Goal: Transaction & Acquisition: Purchase product/service

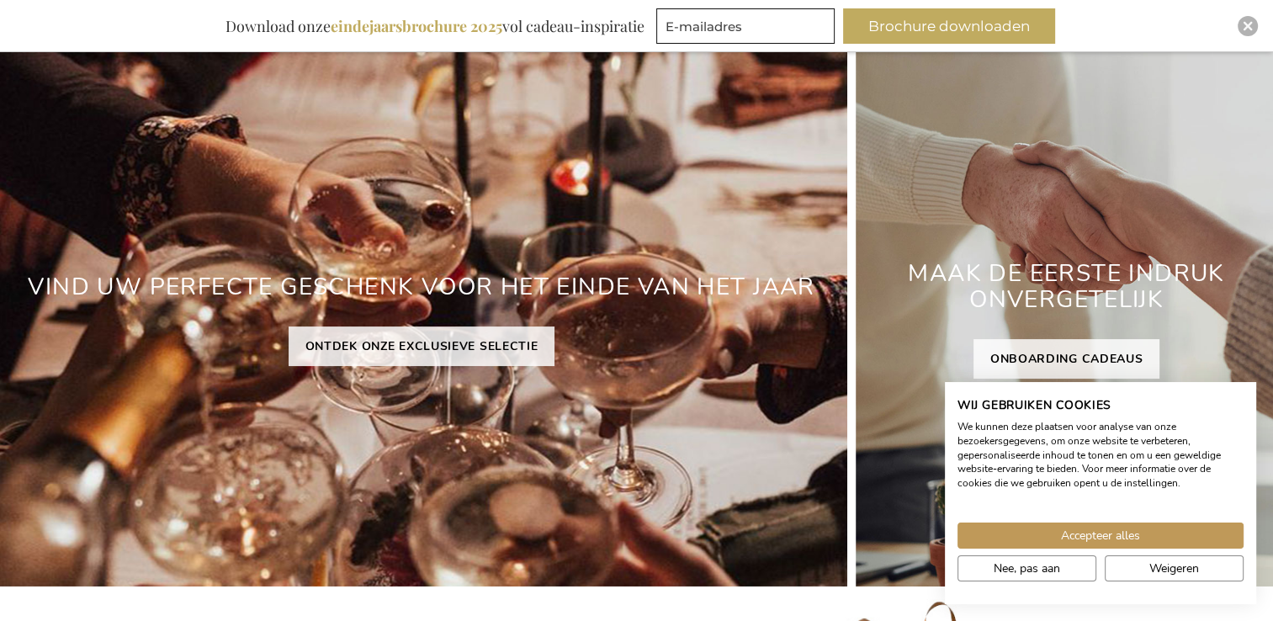
scroll to position [220, 0]
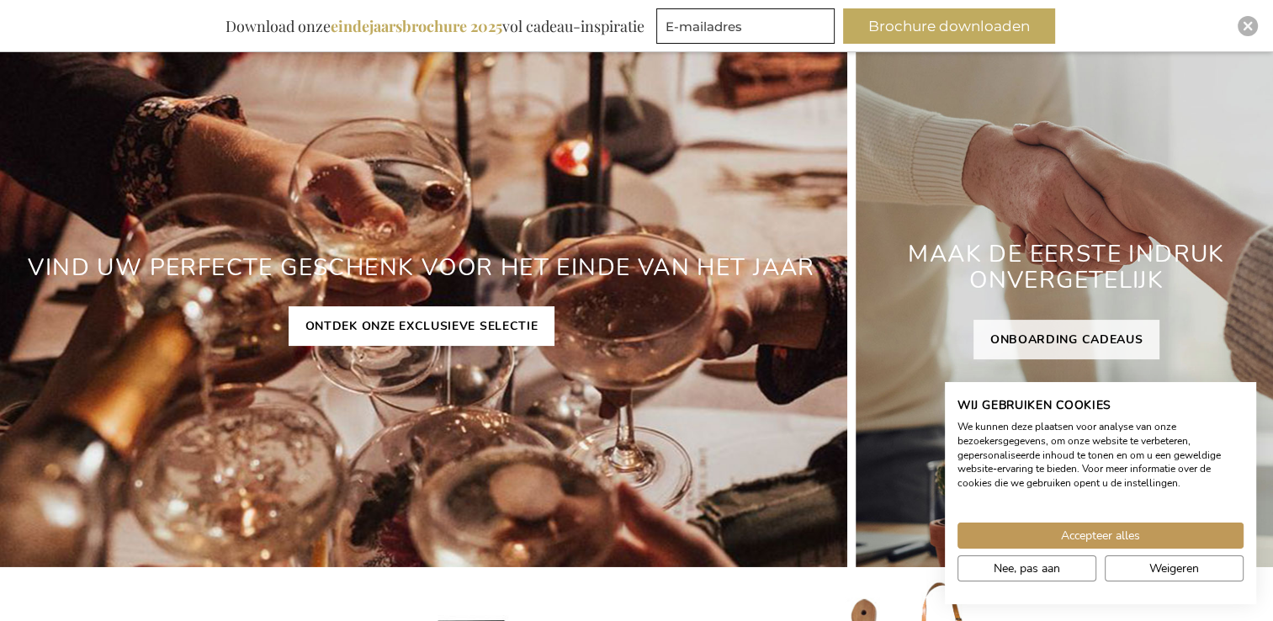
click at [420, 338] on link "ONTDEK ONZE EXCLUSIEVE SELECTIE" at bounding box center [421, 326] width 267 height 40
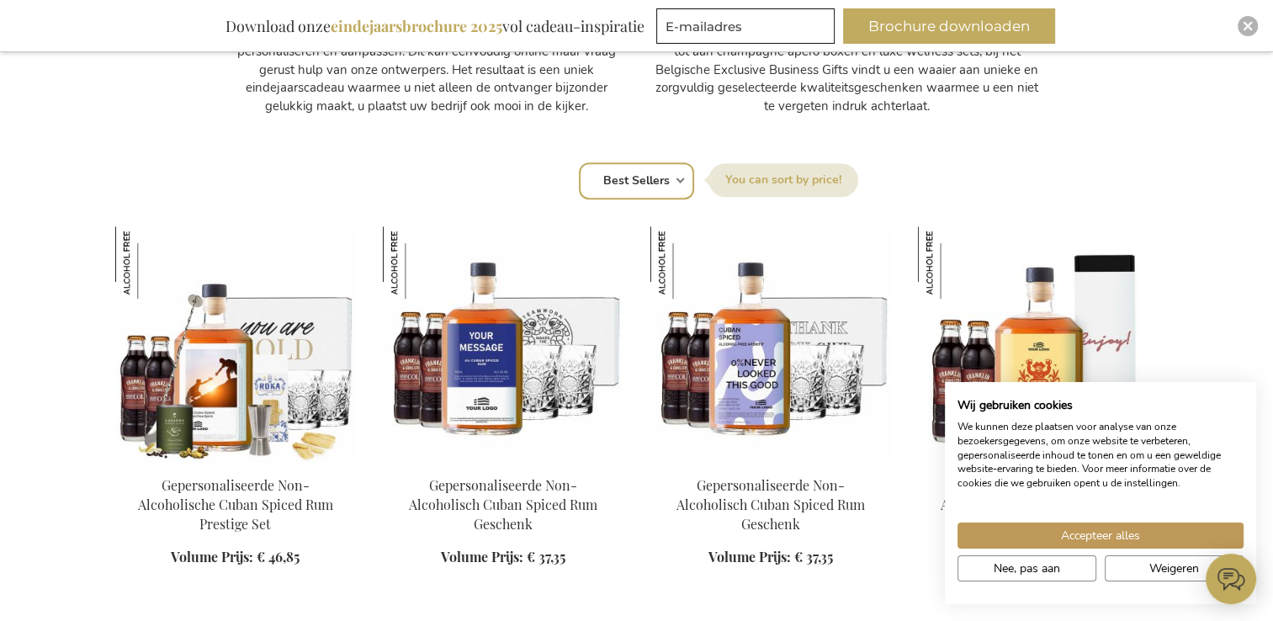
scroll to position [1346, 0]
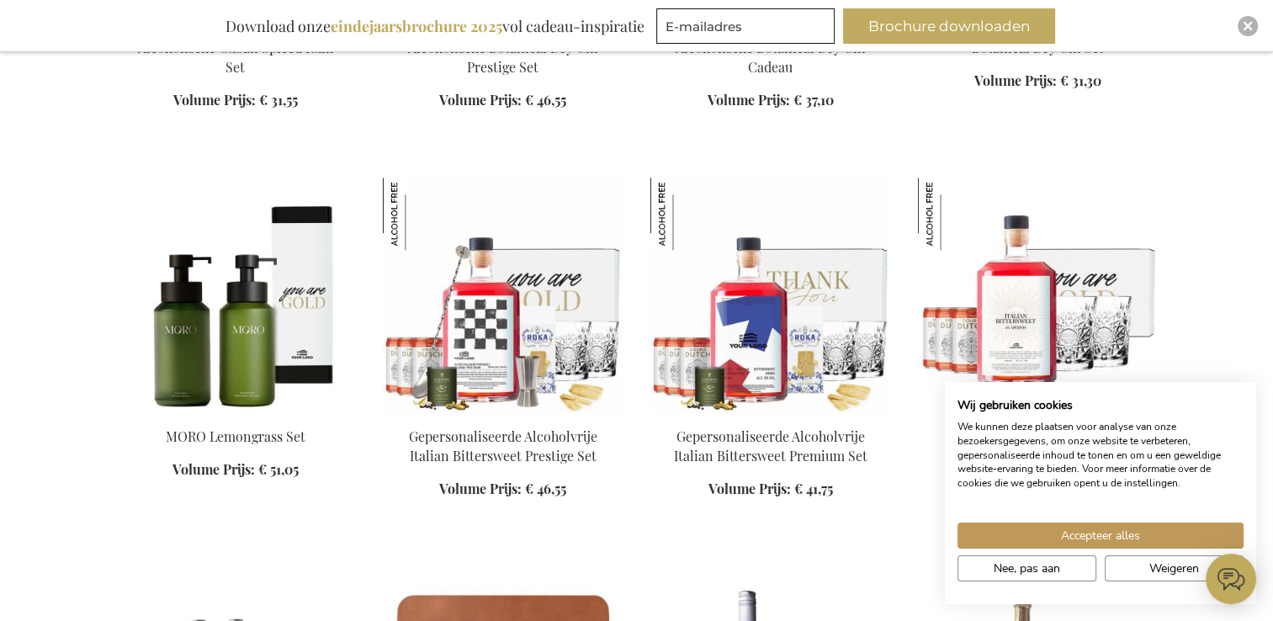
scroll to position [2187, 0]
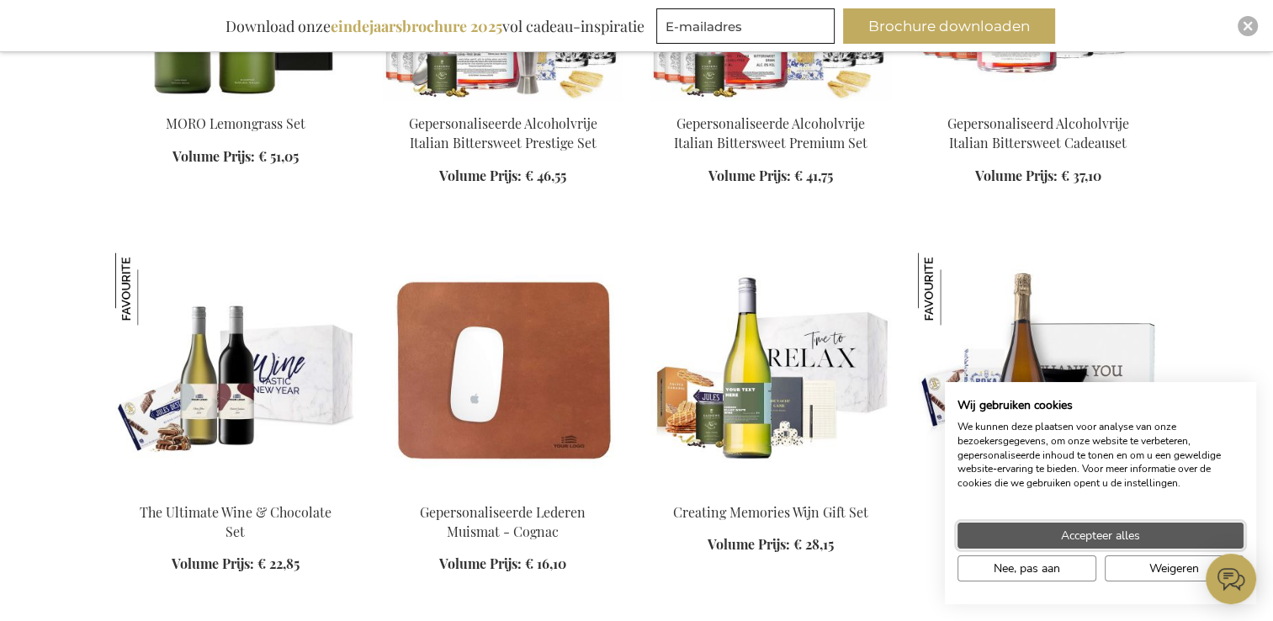
click at [1002, 544] on button "Accepteer alles" at bounding box center [1100, 535] width 286 height 26
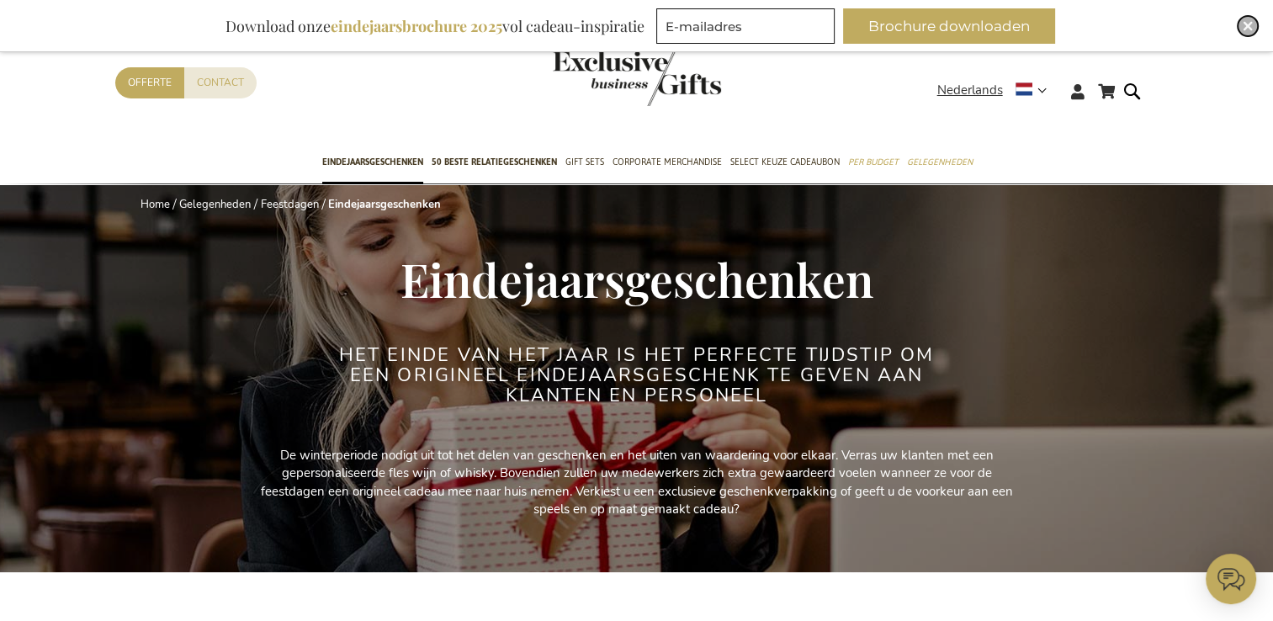
click at [1251, 29] on img "Close" at bounding box center [1247, 26] width 10 height 10
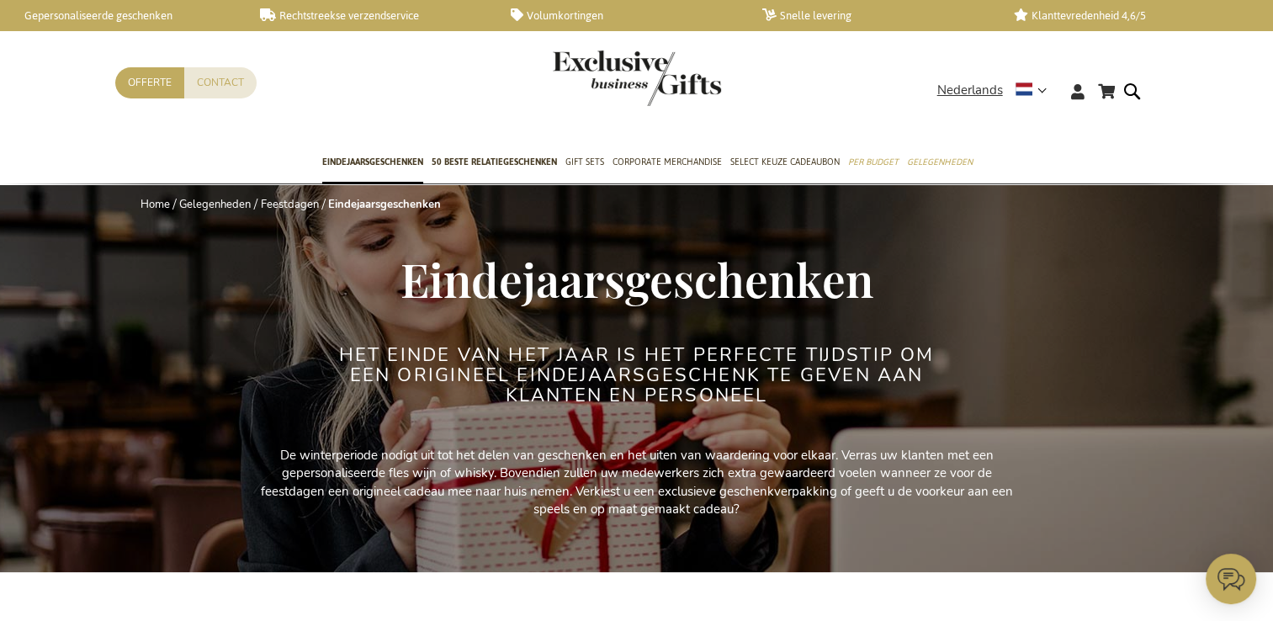
click at [140, 17] on link "Gepersonaliseerde geschenken" at bounding box center [120, 15] width 225 height 14
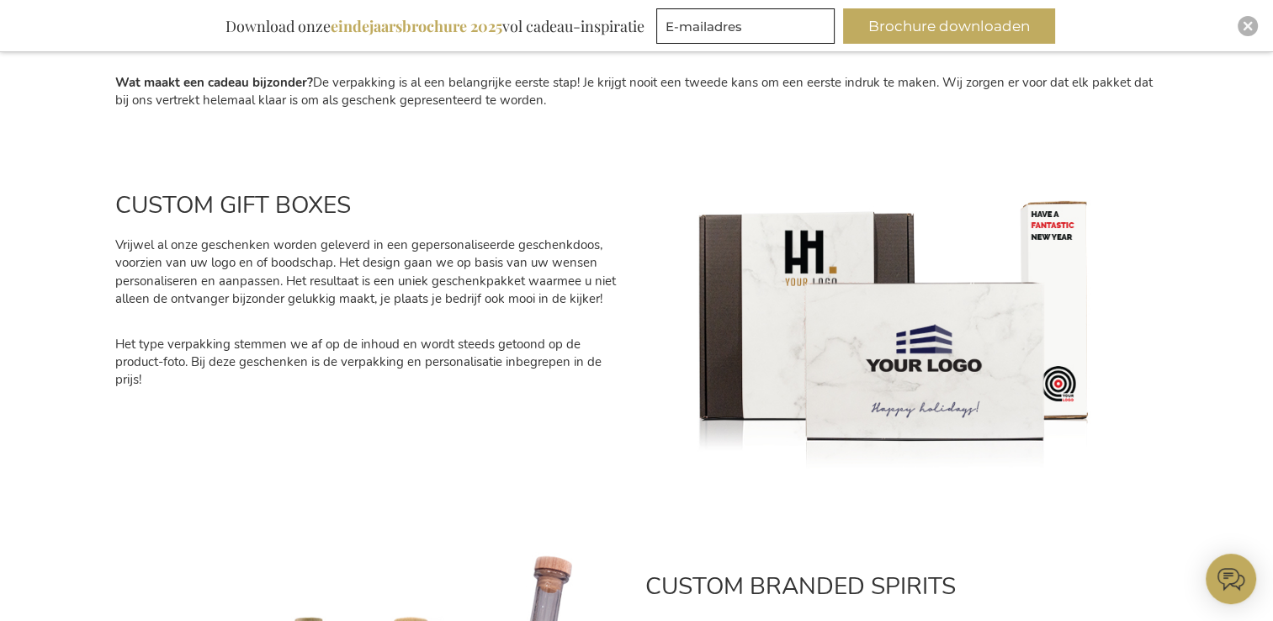
scroll to position [336, 0]
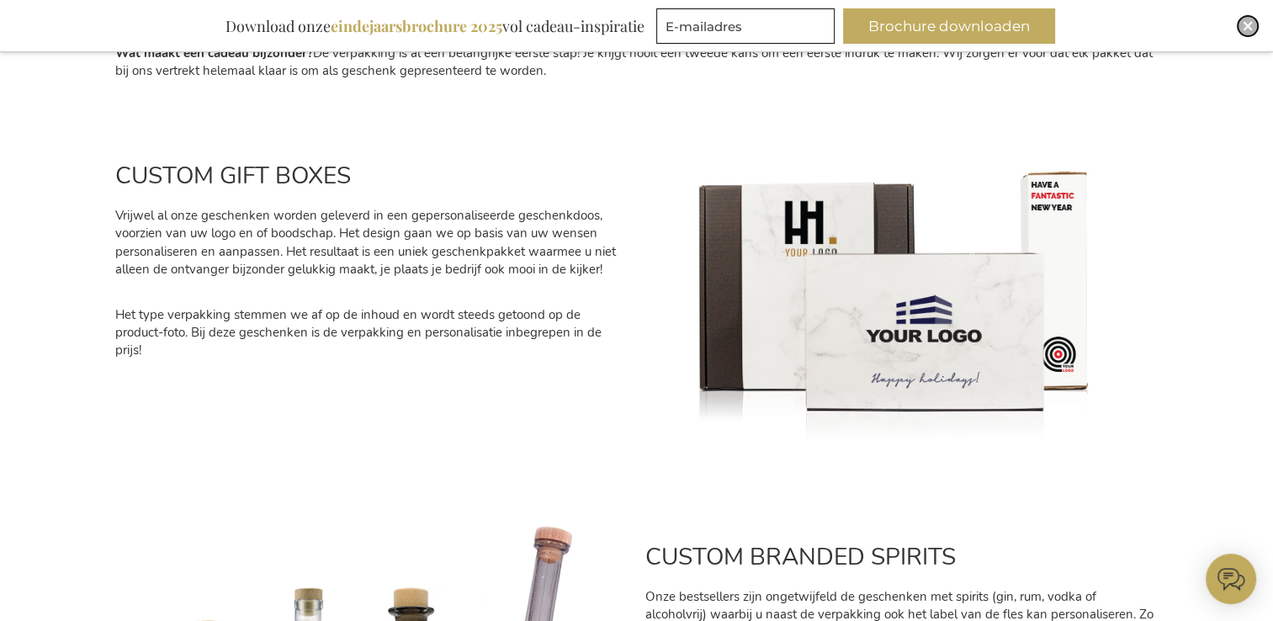
click at [1242, 32] on div "Close" at bounding box center [1247, 26] width 20 height 20
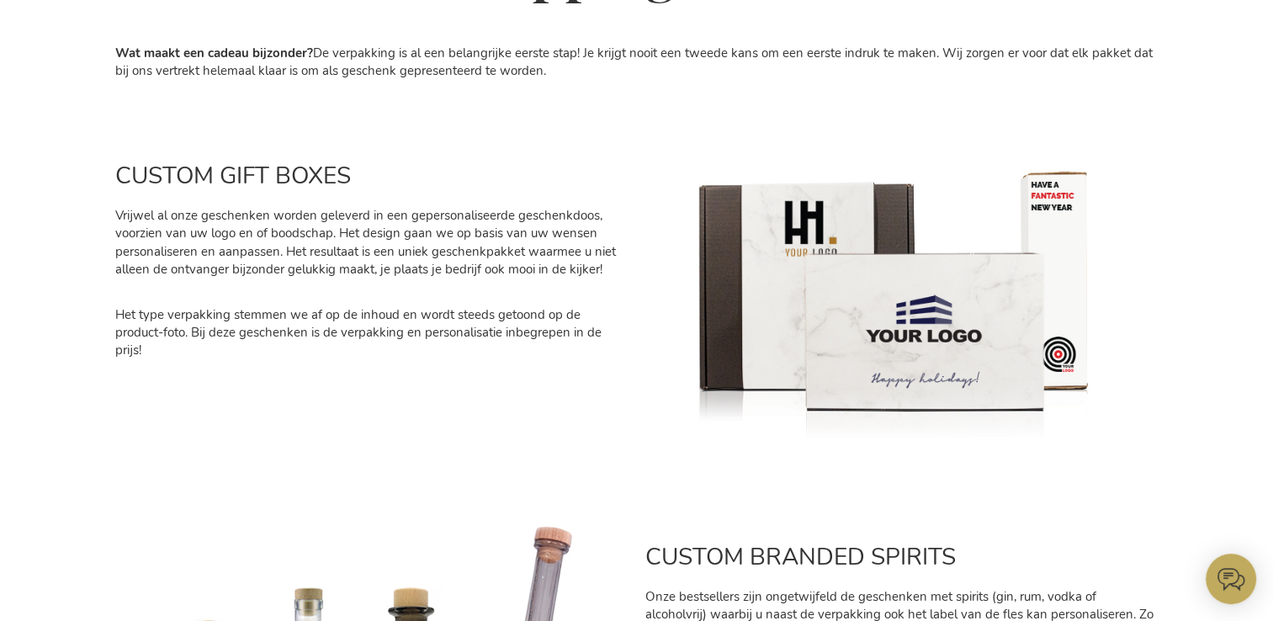
scroll to position [0, 0]
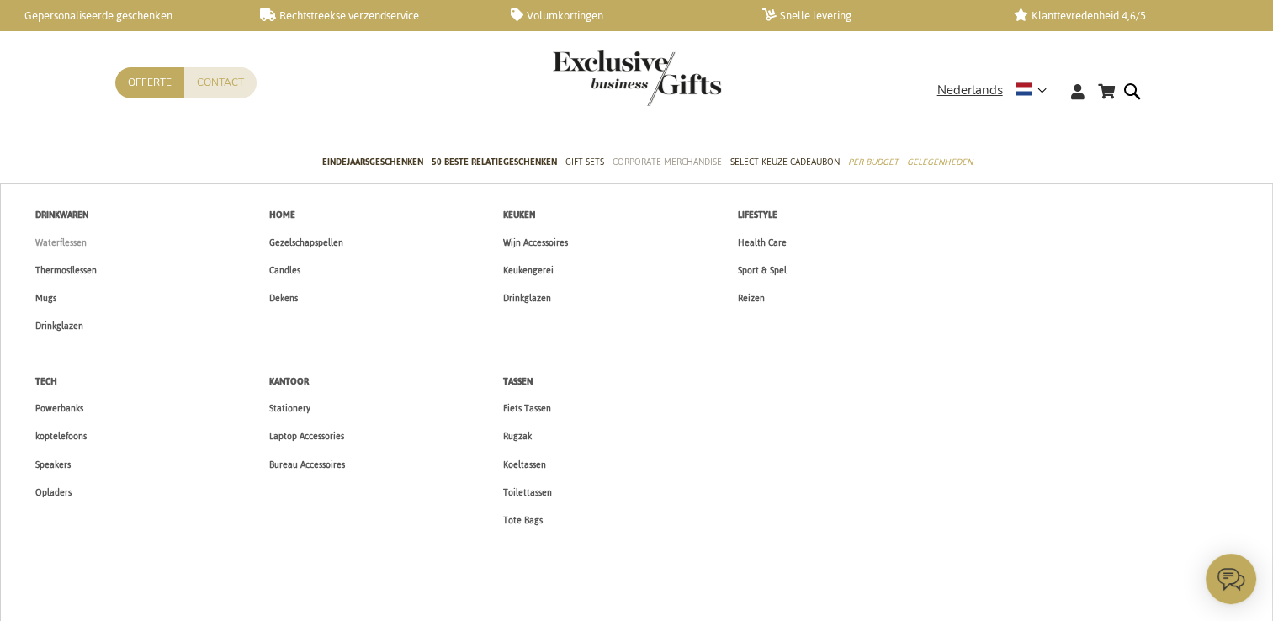
click at [65, 241] on span "Waterflessen" at bounding box center [60, 243] width 51 height 18
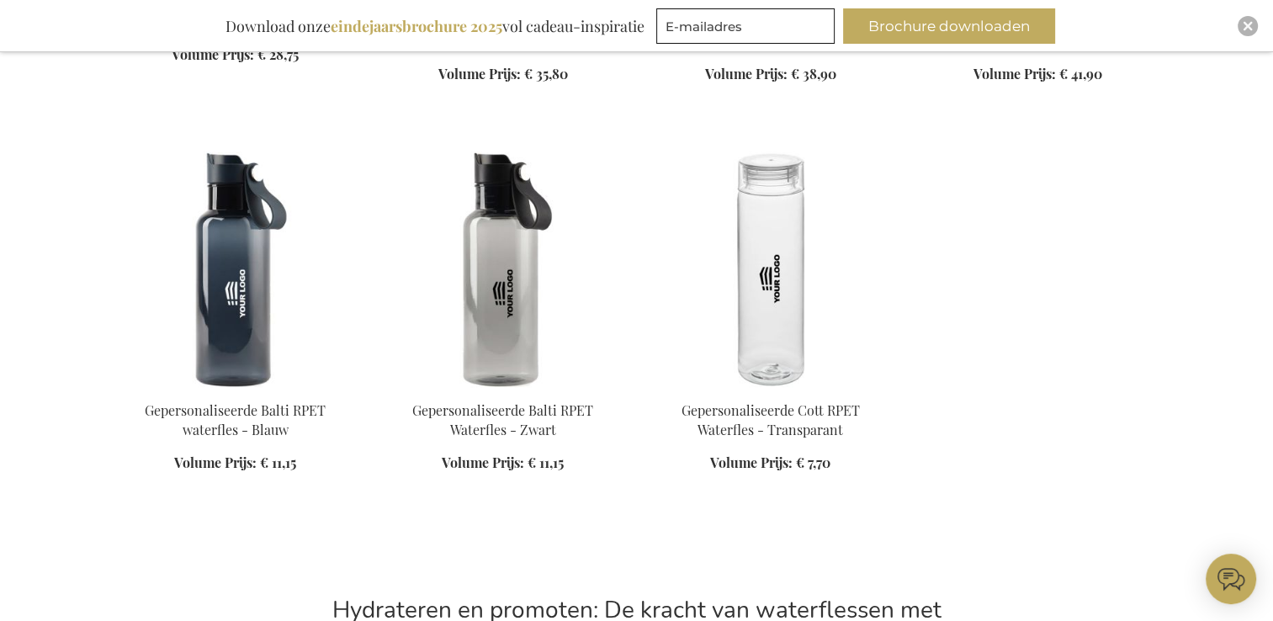
scroll to position [1346, 0]
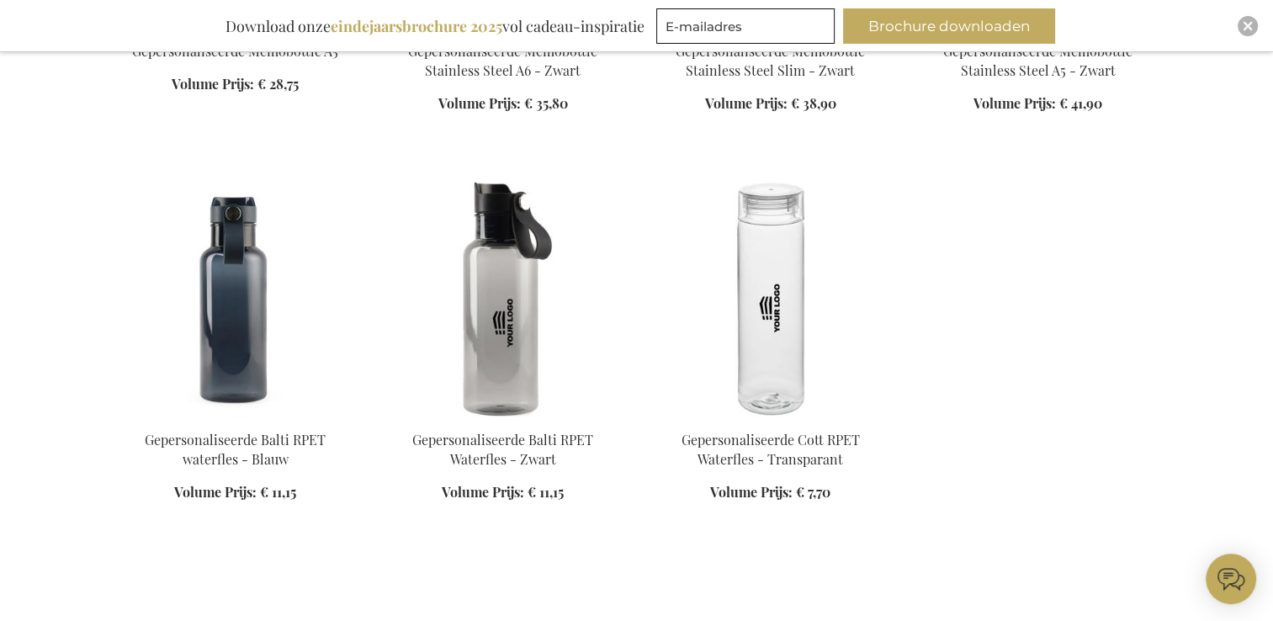
click at [246, 305] on img at bounding box center [235, 299] width 241 height 236
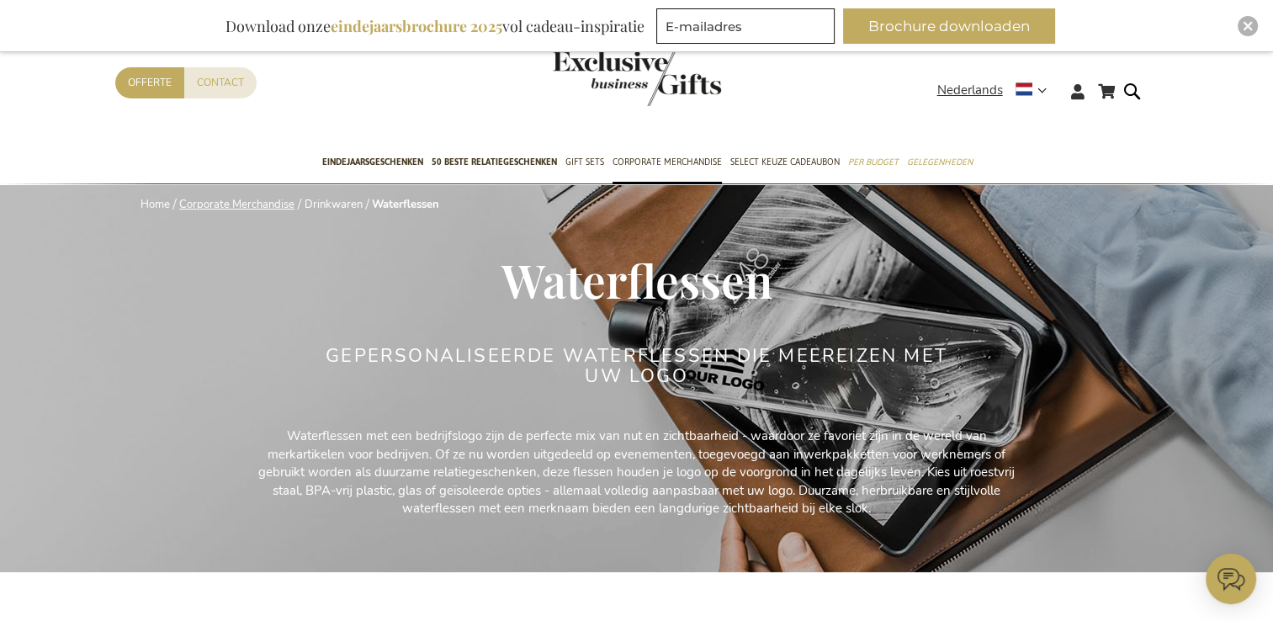
click at [262, 206] on link "Corporate Merchandise" at bounding box center [236, 204] width 115 height 15
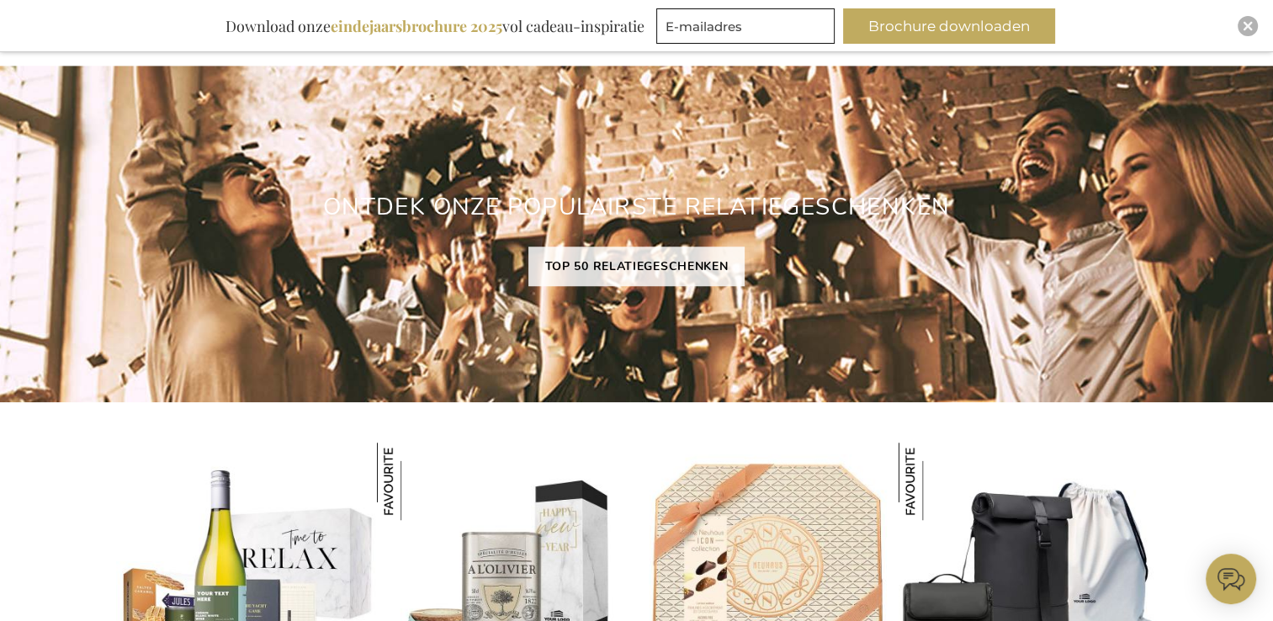
scroll to position [1314, 0]
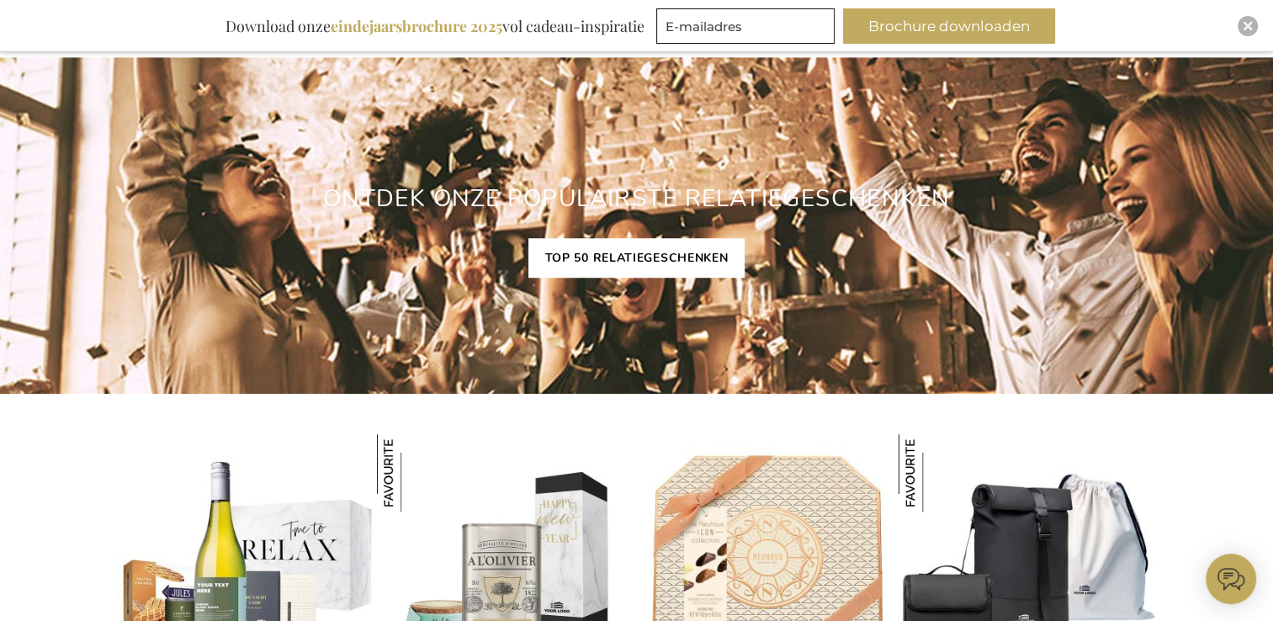
click at [661, 253] on link "TOP 50 RELATIEGESCHENKEN" at bounding box center [636, 258] width 217 height 40
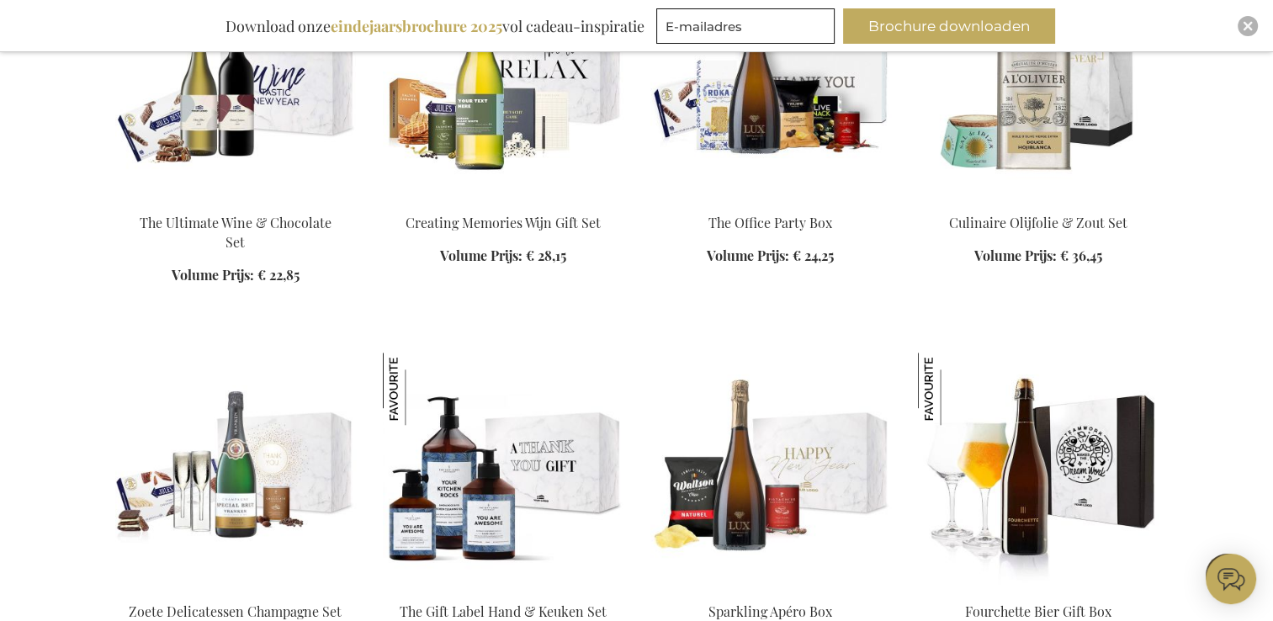
scroll to position [1766, 0]
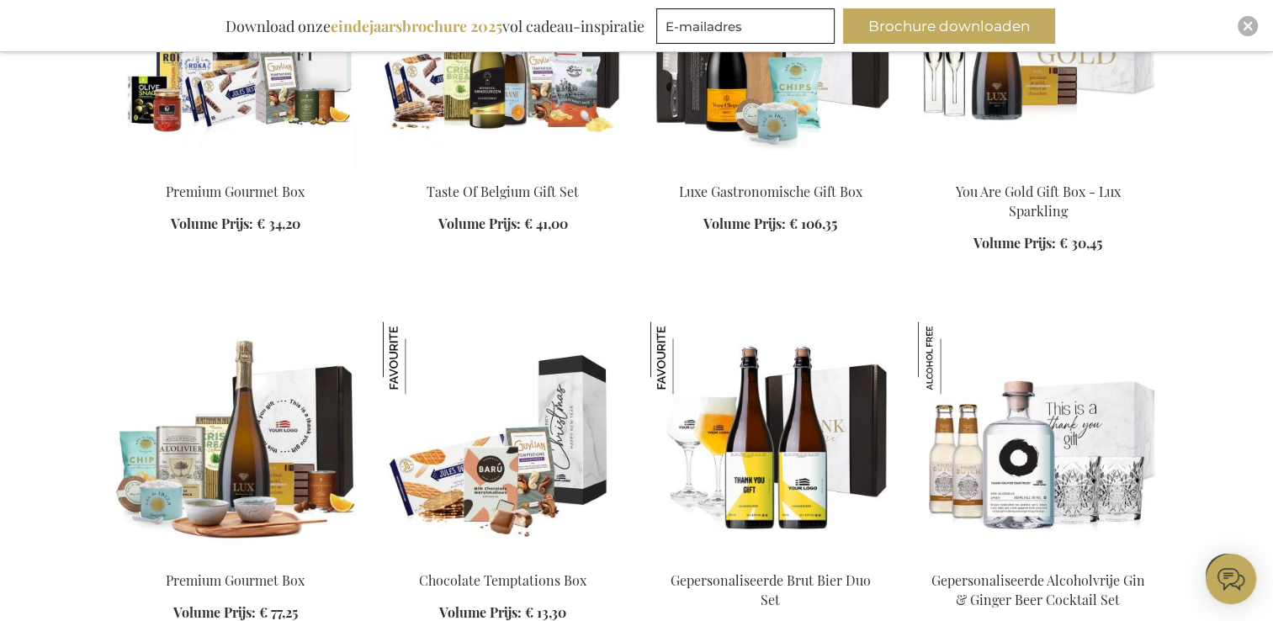
scroll to position [2523, 0]
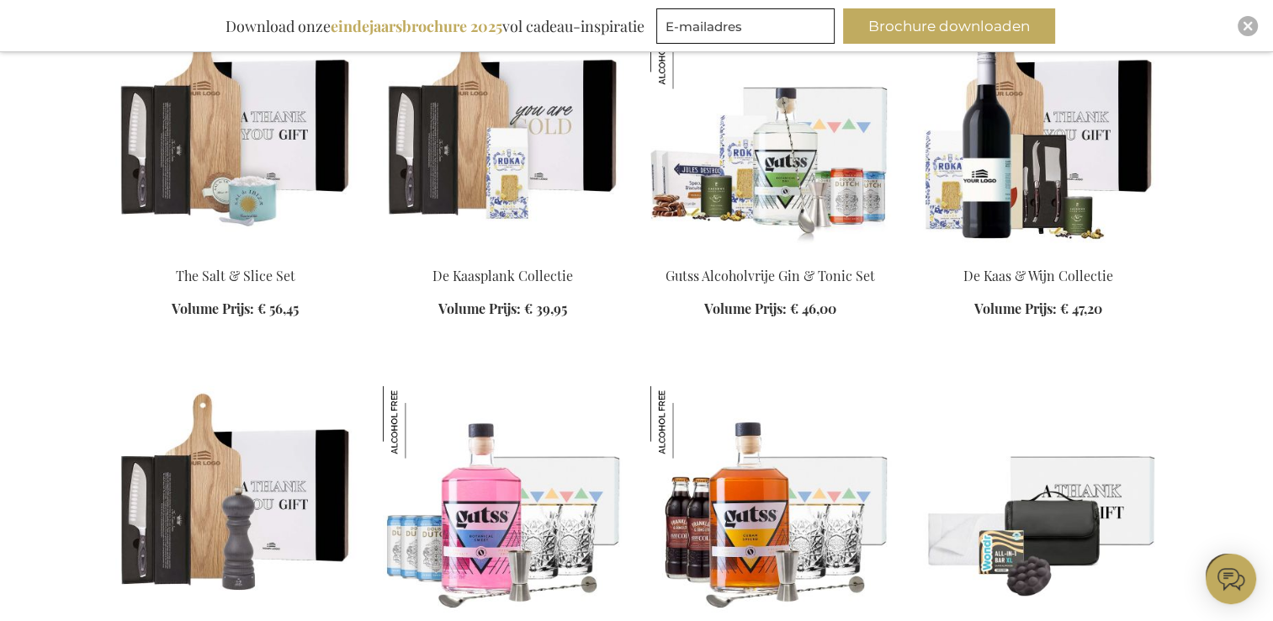
scroll to position [3869, 0]
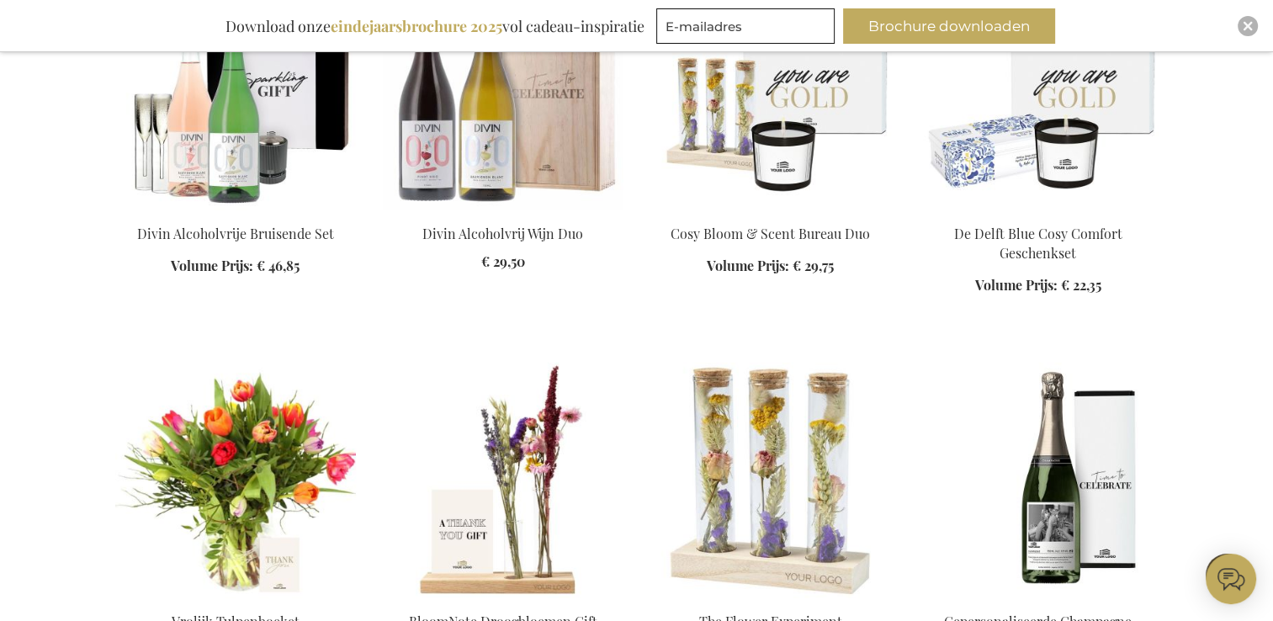
scroll to position [5131, 0]
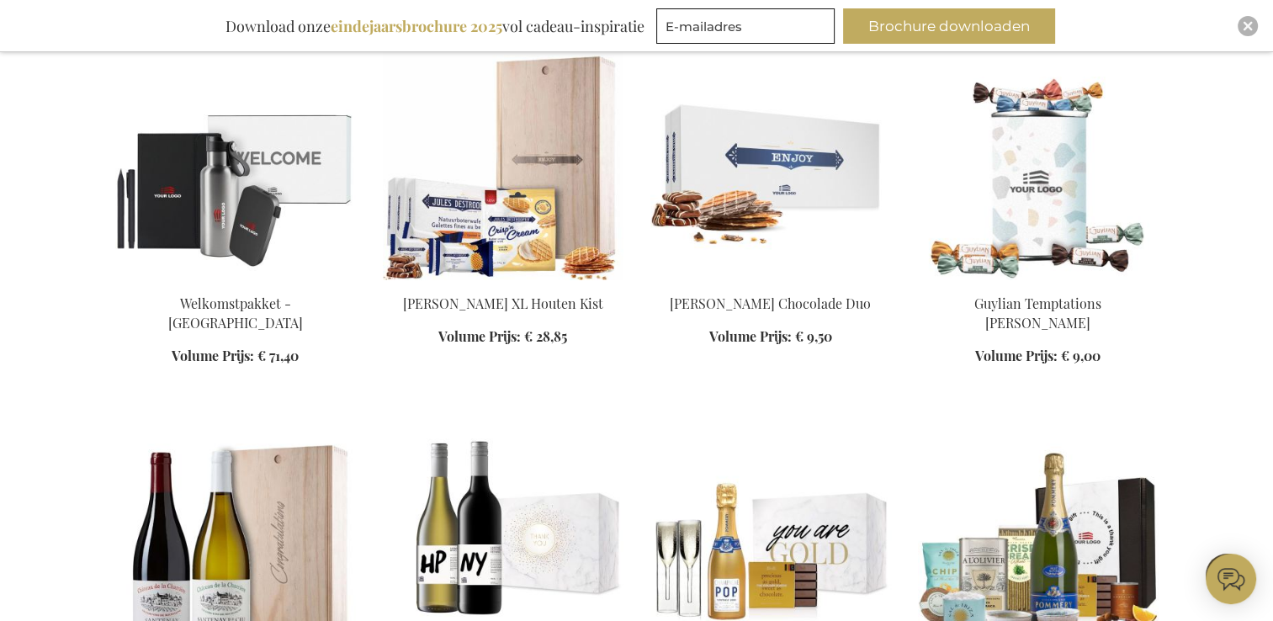
scroll to position [6056, 0]
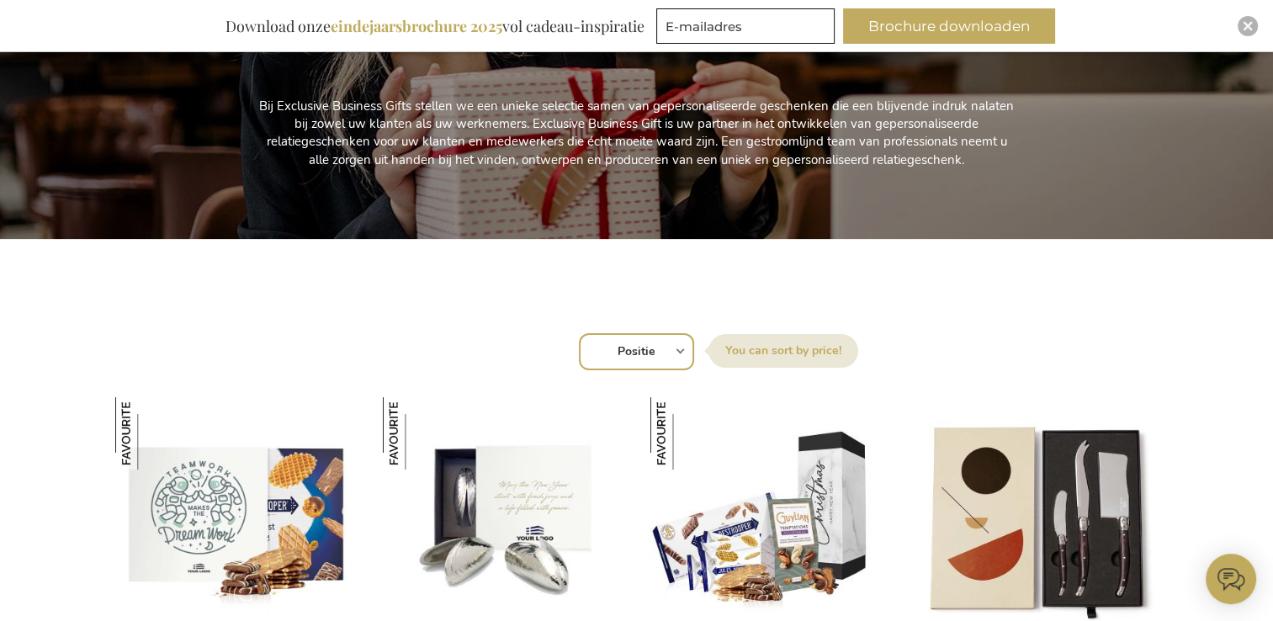
scroll to position [589, 0]
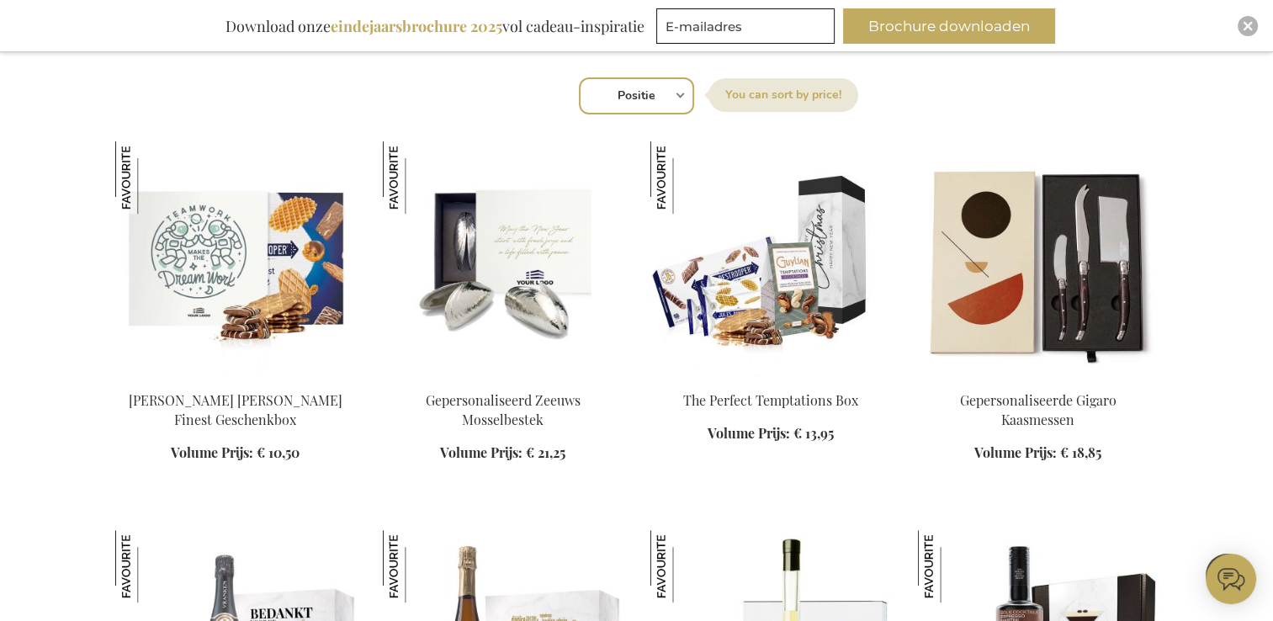
click at [674, 99] on select "Positie Best Sellers Meest bekeken Nieuw Biggest Saving Price: low to high Pric…" at bounding box center [636, 95] width 115 height 37
select select "price_asc"
click at [579, 77] on select "Positie Best Sellers Meest bekeken Nieuw Biggest Saving Price: low to high Pric…" at bounding box center [636, 95] width 115 height 37
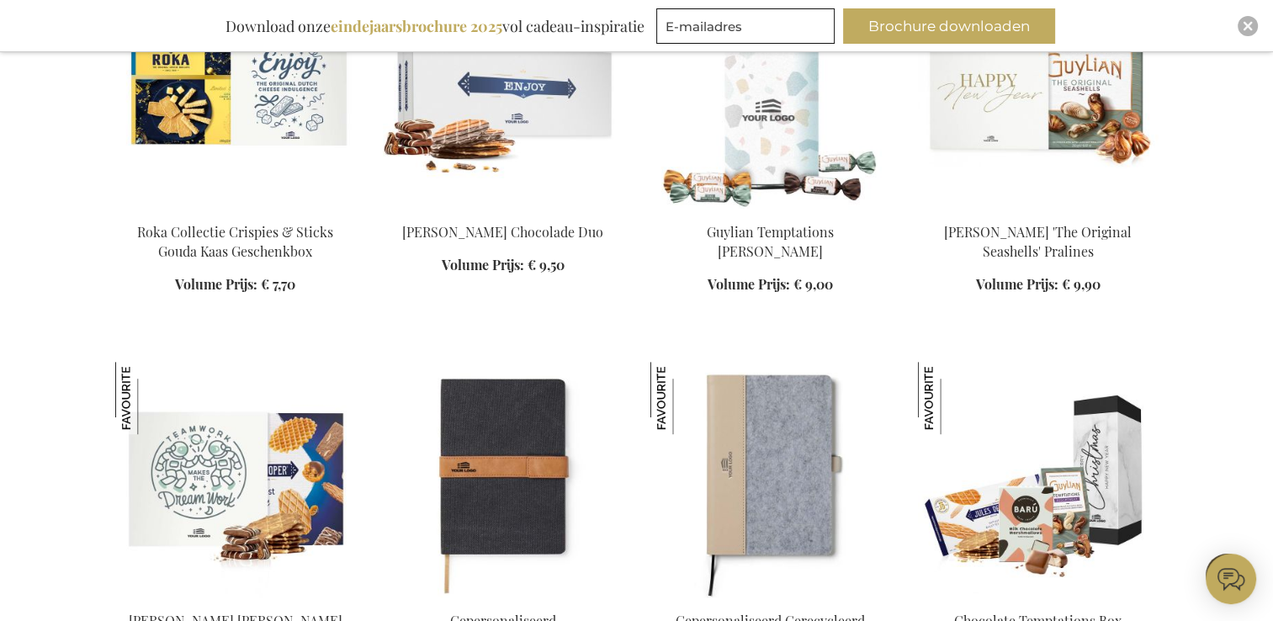
scroll to position [673, 0]
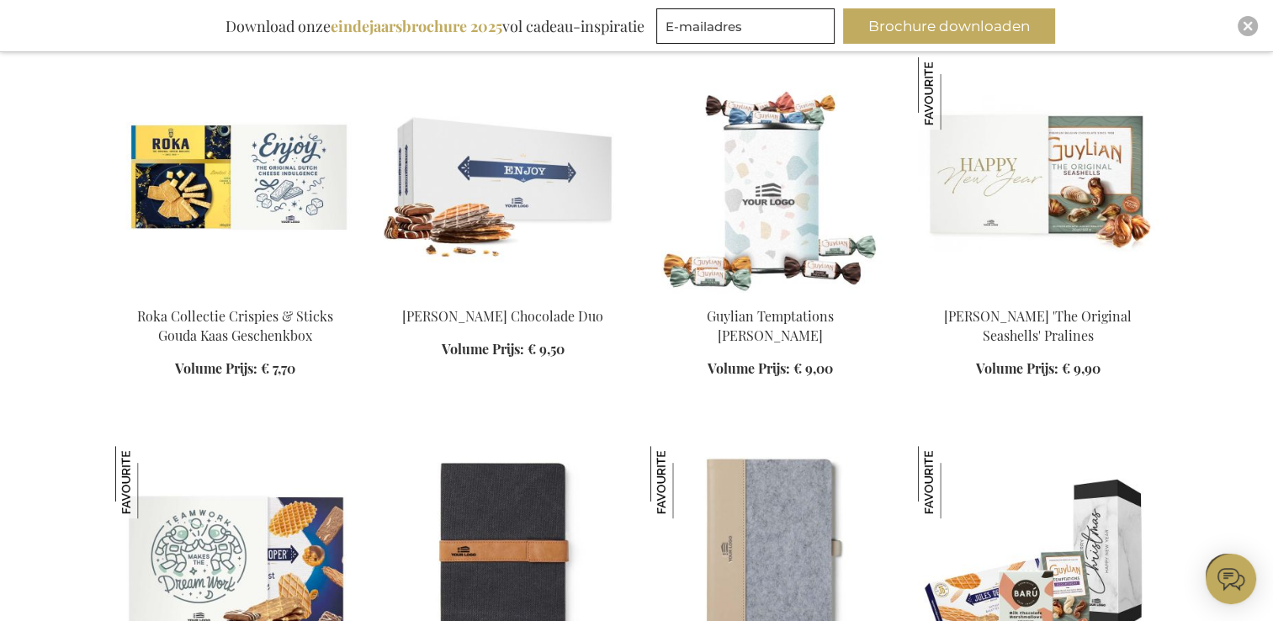
click at [782, 194] on img at bounding box center [770, 175] width 241 height 236
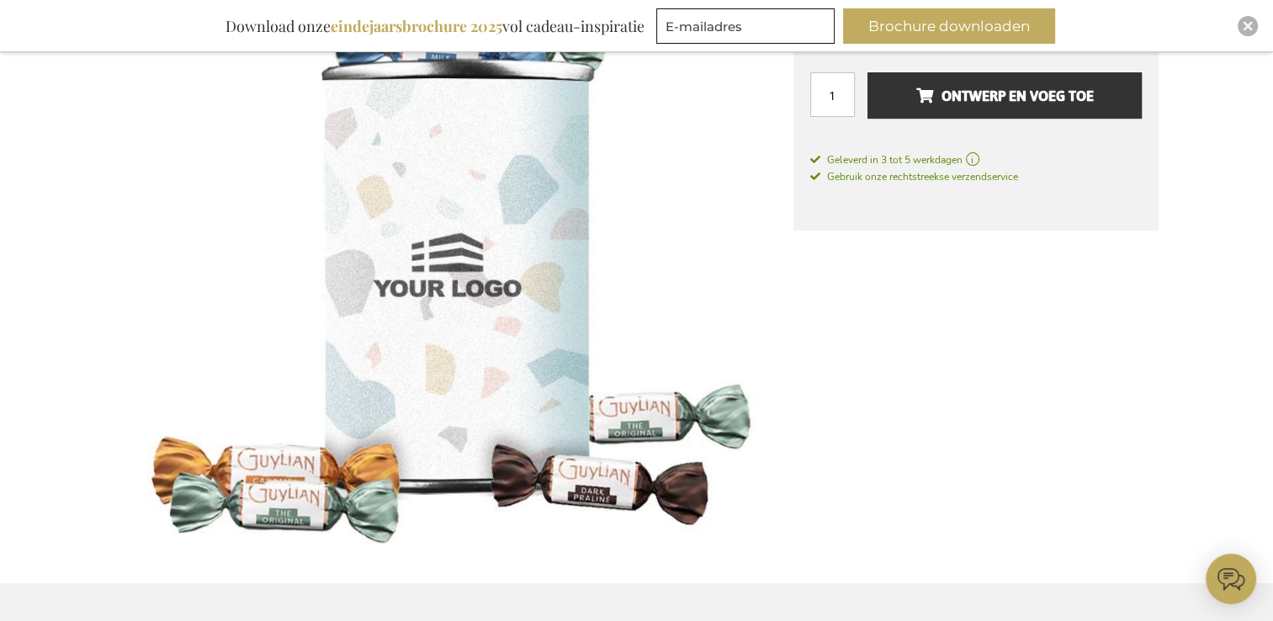
scroll to position [421, 0]
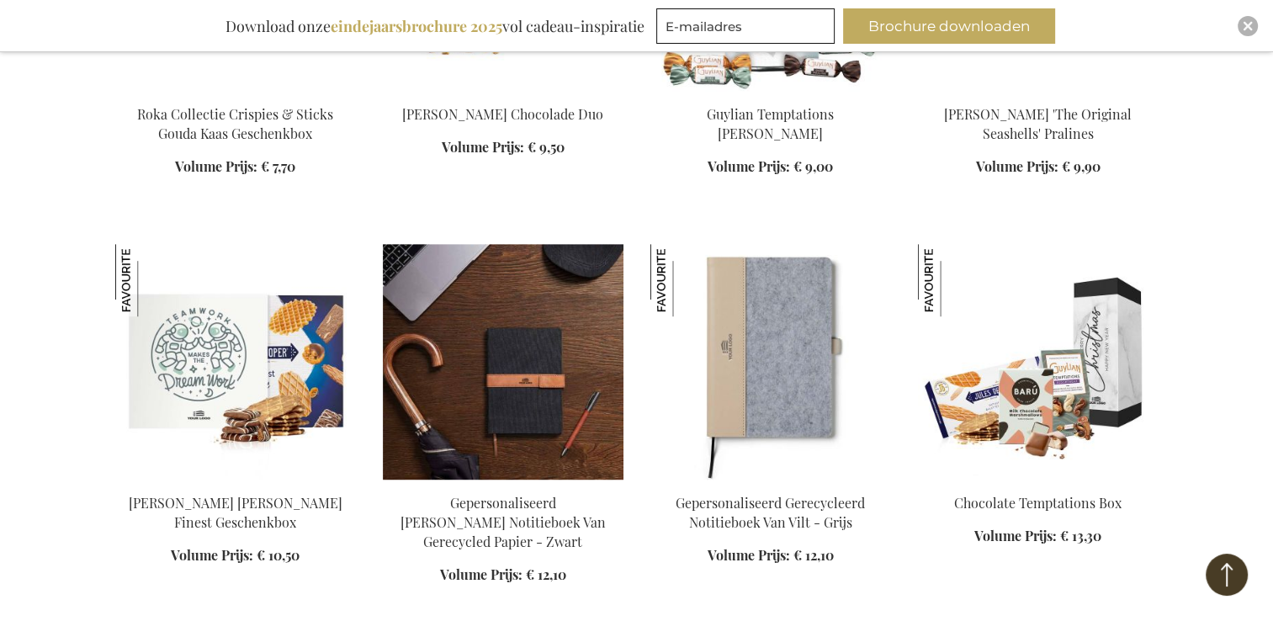
scroll to position [897, 0]
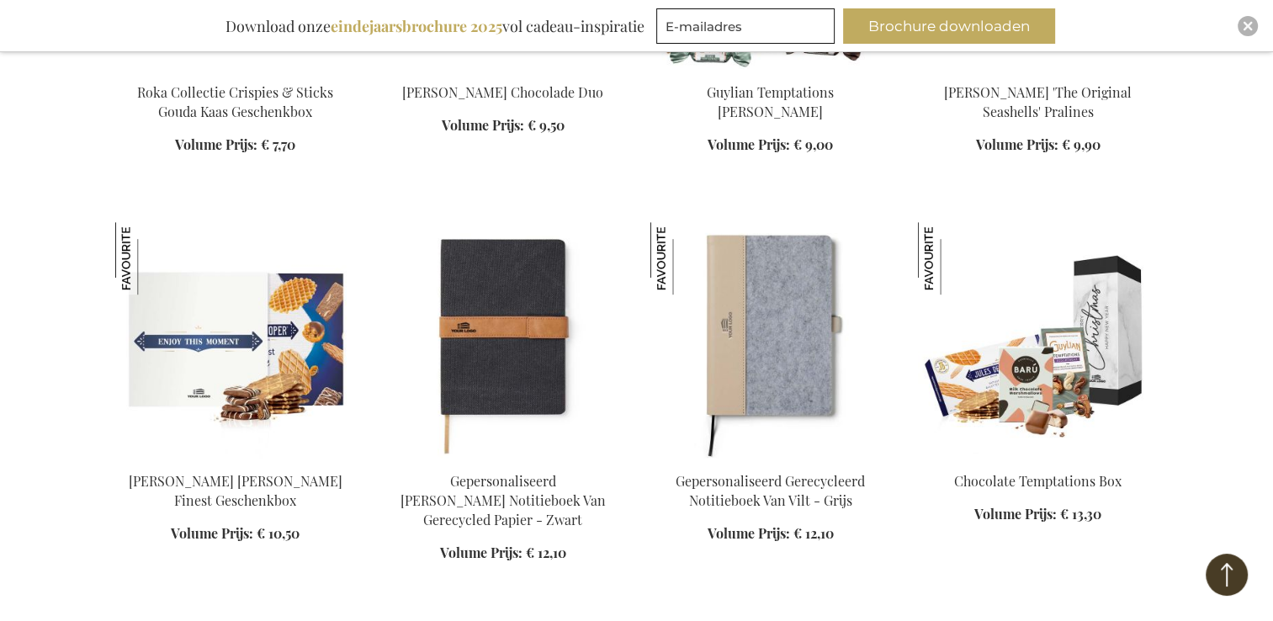
click at [225, 341] on img at bounding box center [235, 340] width 241 height 236
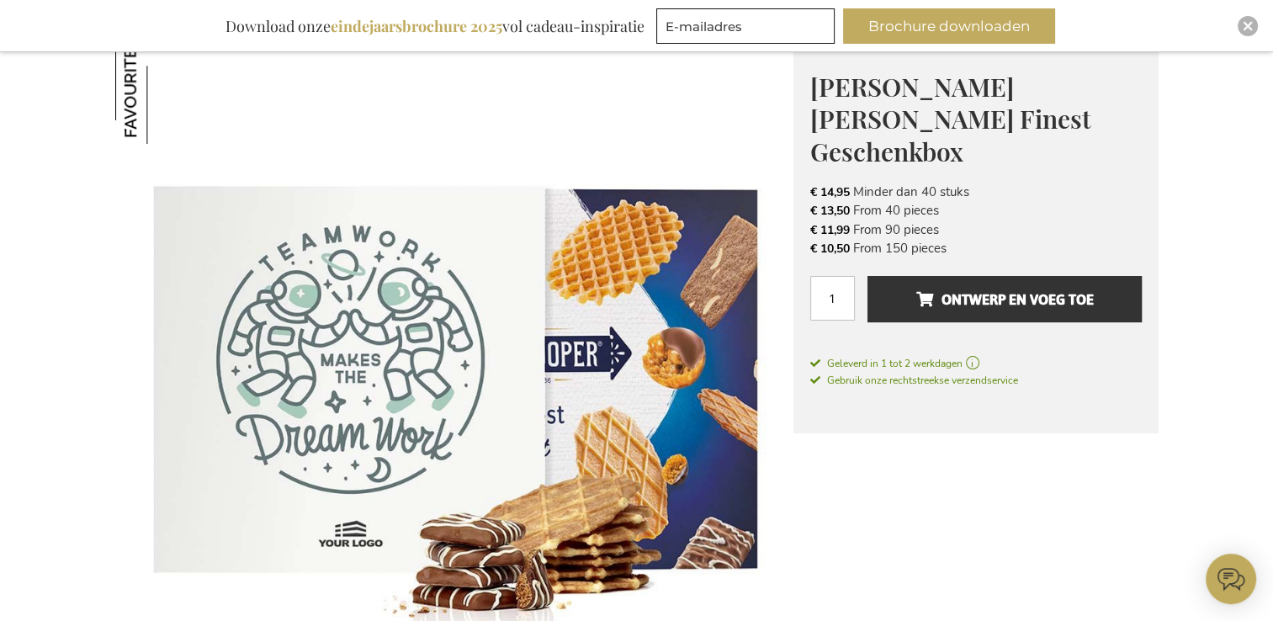
scroll to position [320, 0]
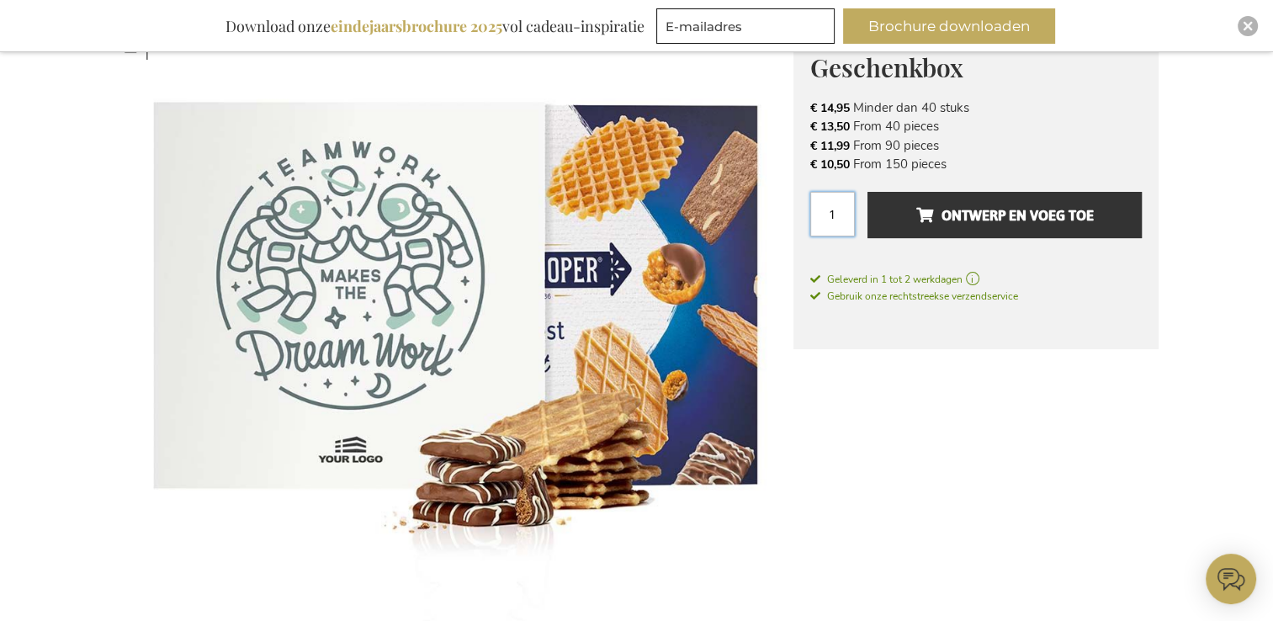
click at [840, 192] on input "1" at bounding box center [832, 214] width 45 height 45
type input "55"
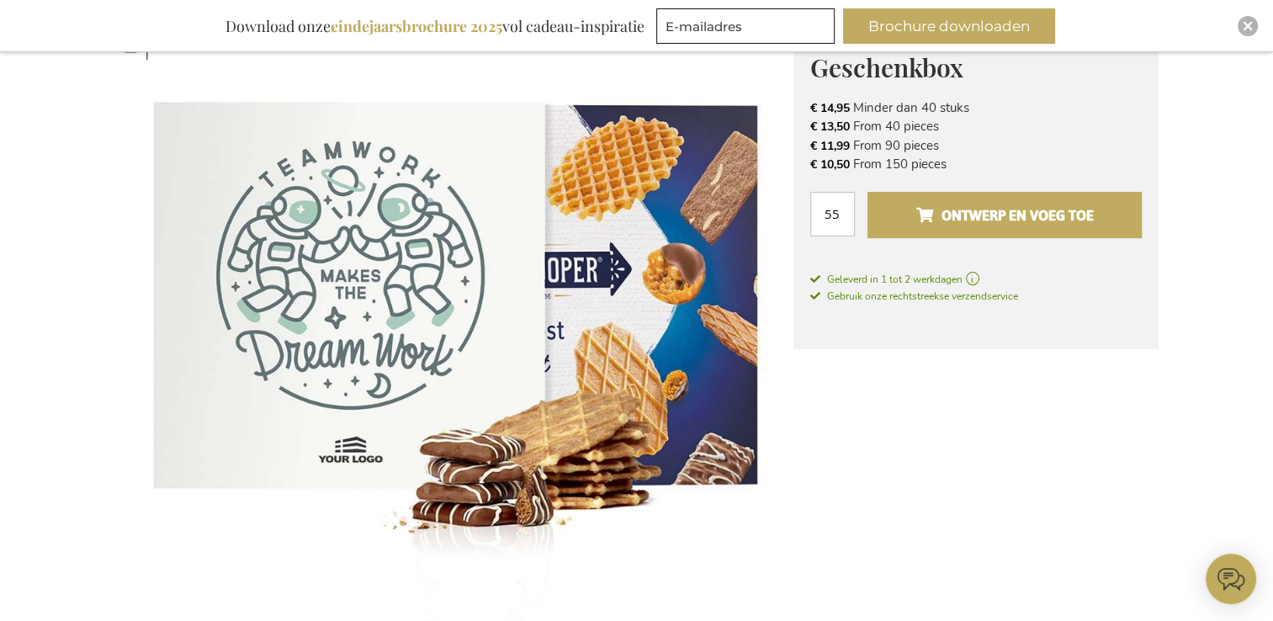
click at [941, 202] on span "Ontwerp en voeg toe" at bounding box center [1003, 215] width 177 height 27
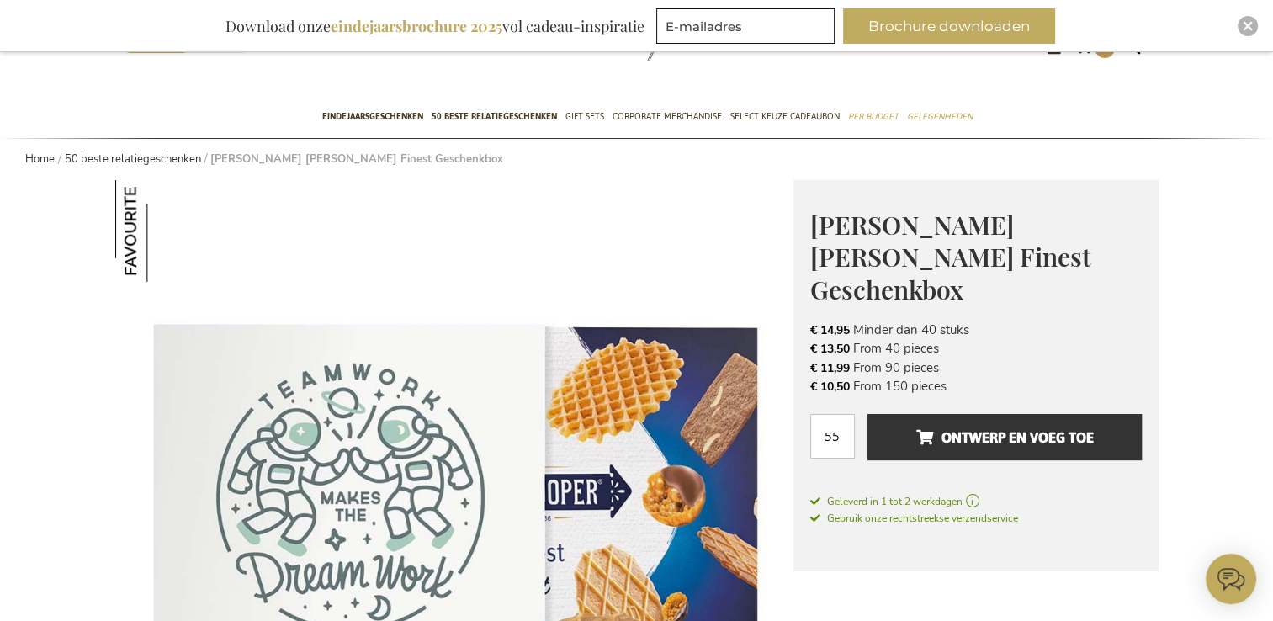
scroll to position [0, 0]
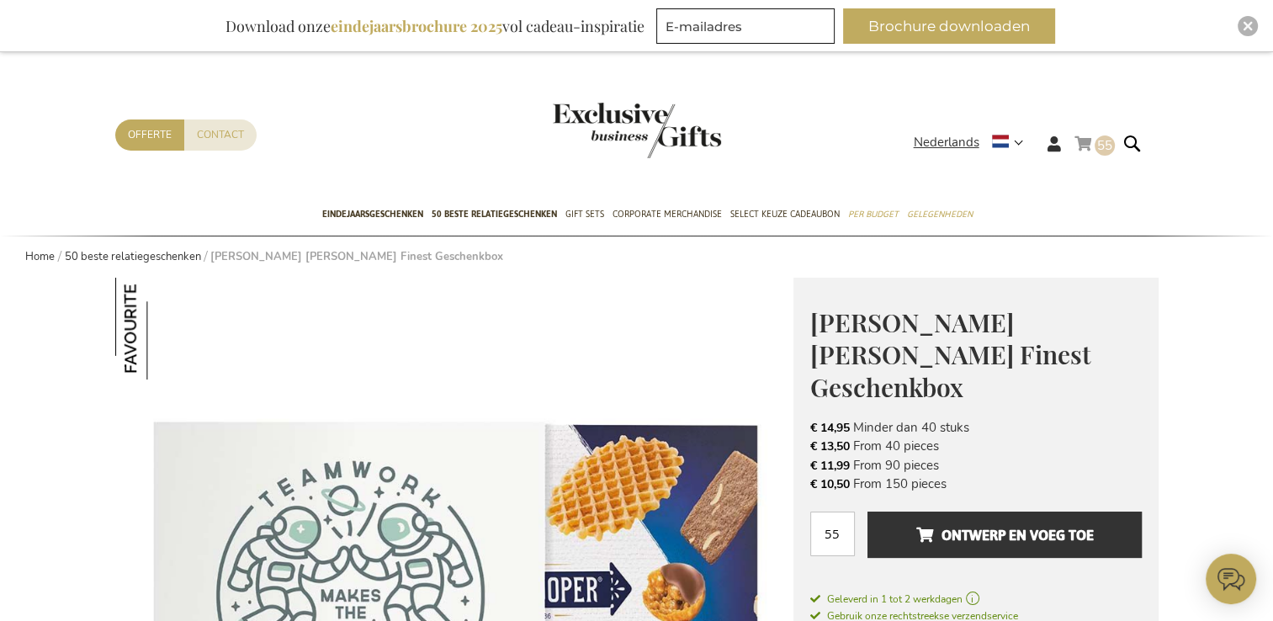
click at [1090, 136] on link "Winkelwagen 55 55 items" at bounding box center [1094, 147] width 40 height 28
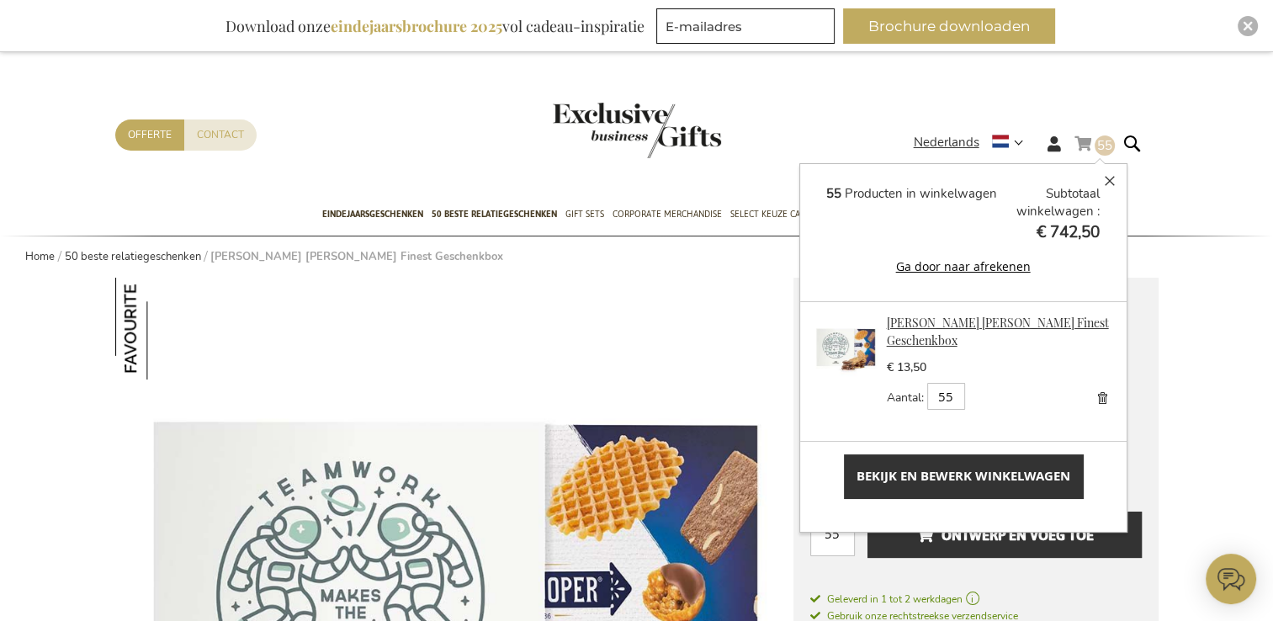
click at [983, 328] on link "[PERSON_NAME] [PERSON_NAME] Finest Geschenkbox" at bounding box center [998, 332] width 222 height 34
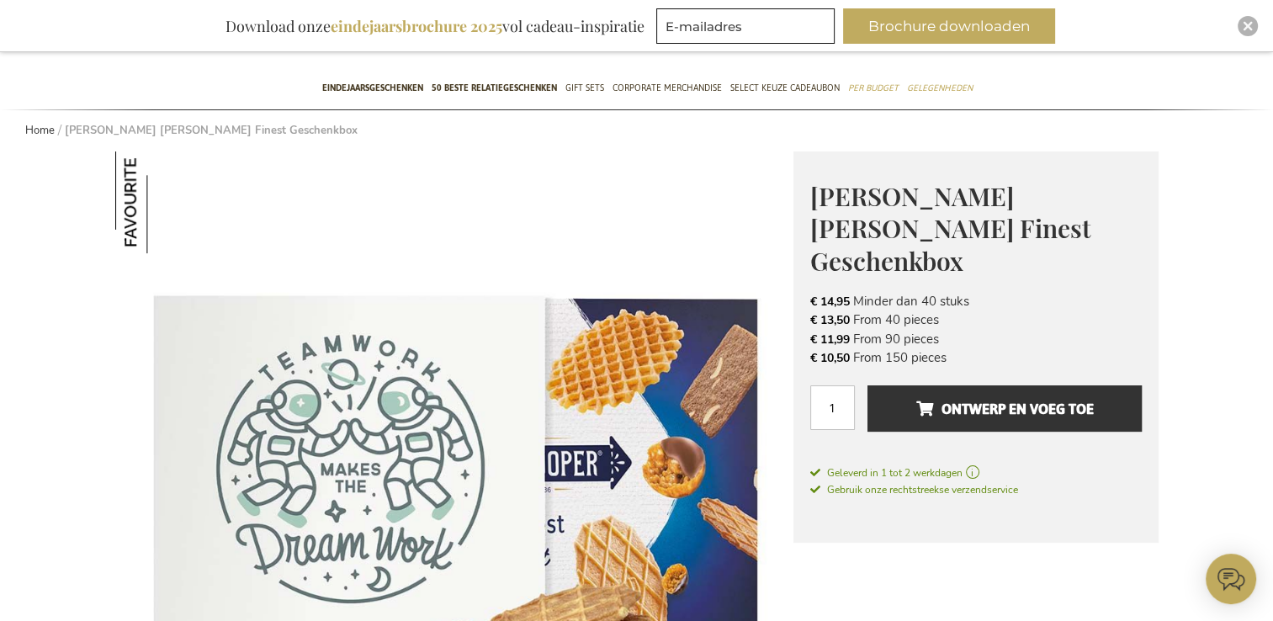
scroll to position [67, 0]
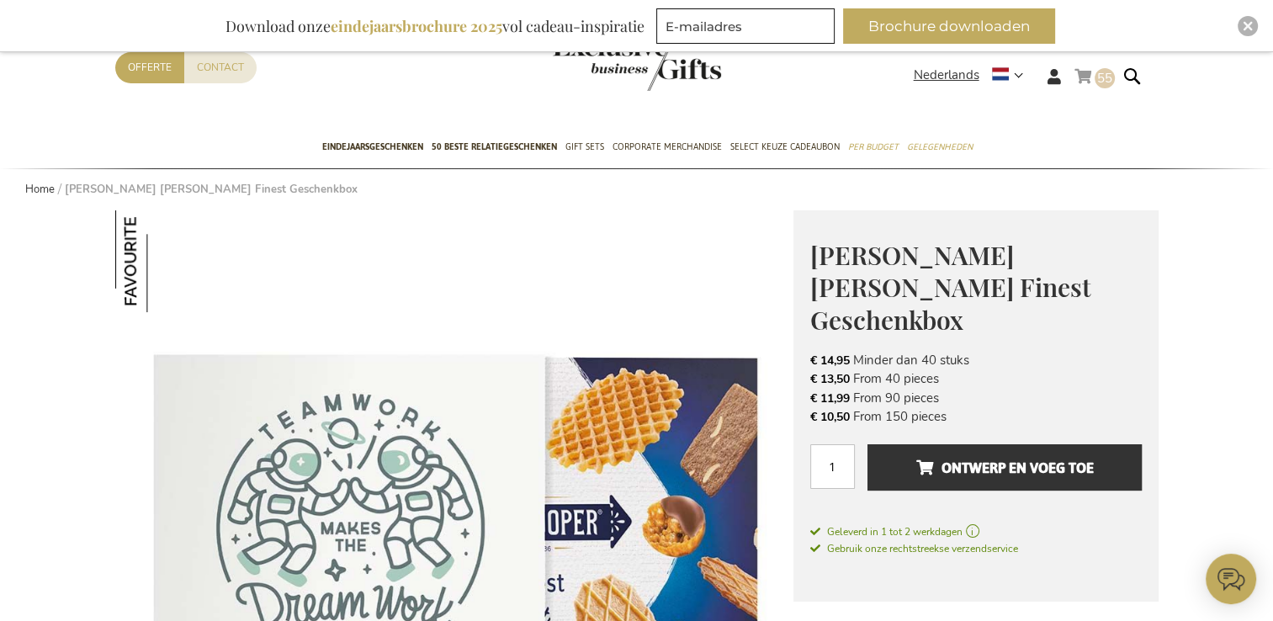
click at [1091, 82] on link "Winkelwagen 55 55 items" at bounding box center [1094, 80] width 40 height 28
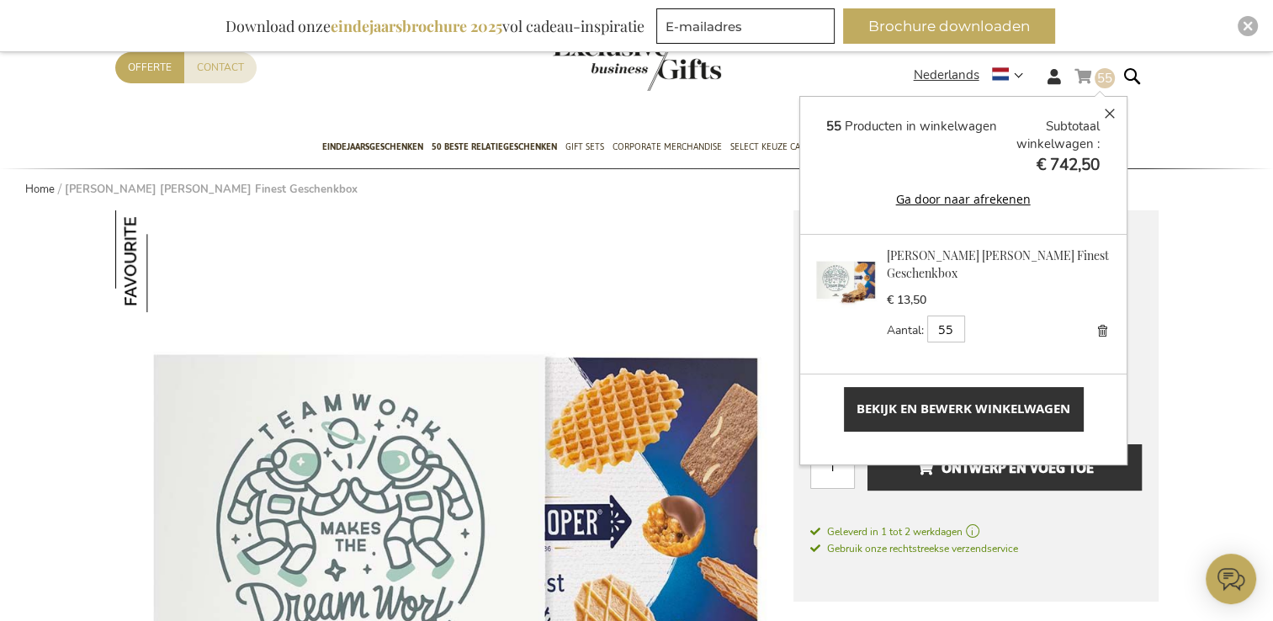
click at [960, 414] on span "Bekijk en bewerk winkelwagen" at bounding box center [963, 409] width 214 height 18
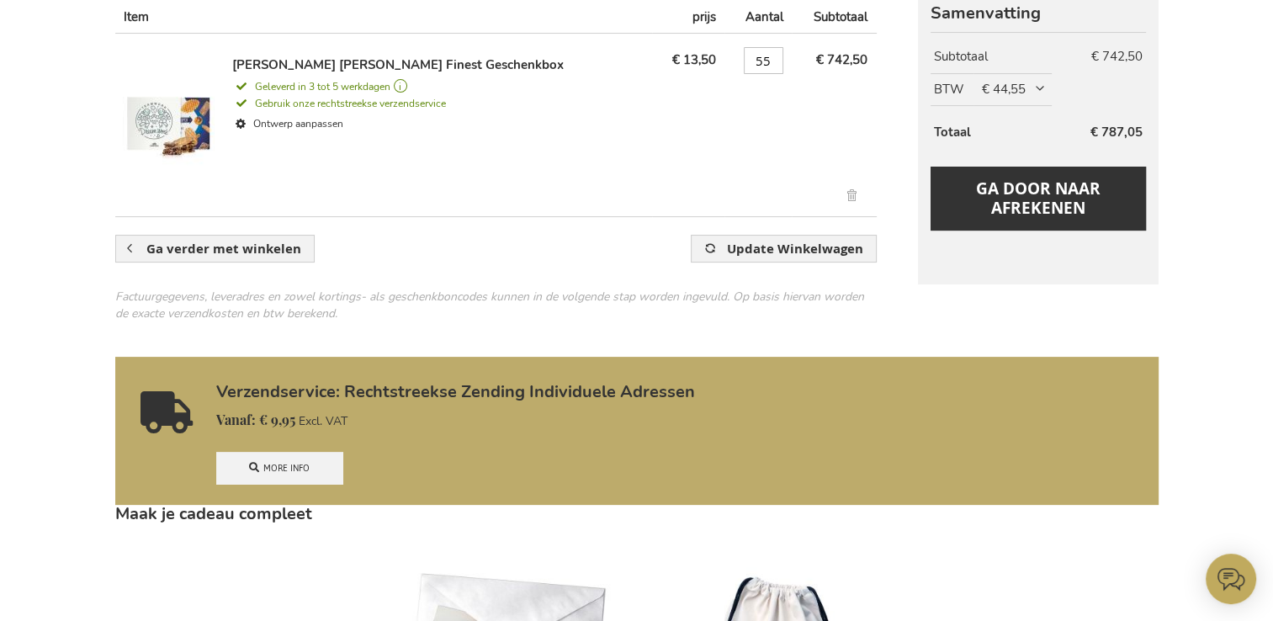
scroll to position [252, 0]
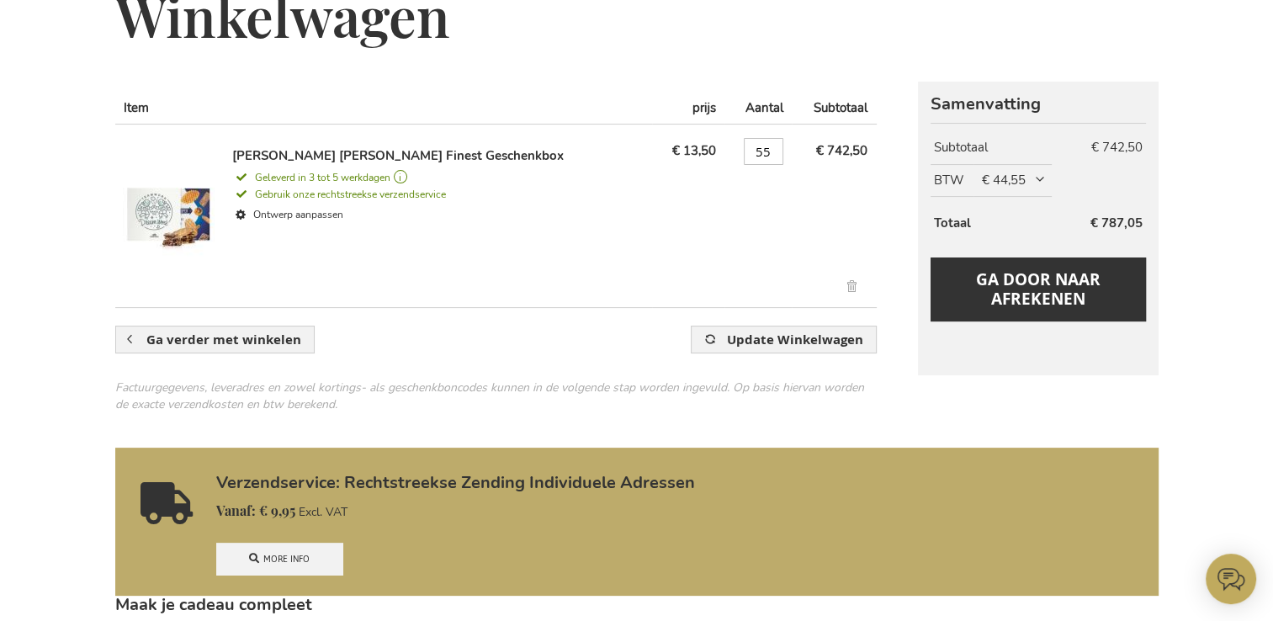
click at [161, 204] on img at bounding box center [168, 214] width 93 height 135
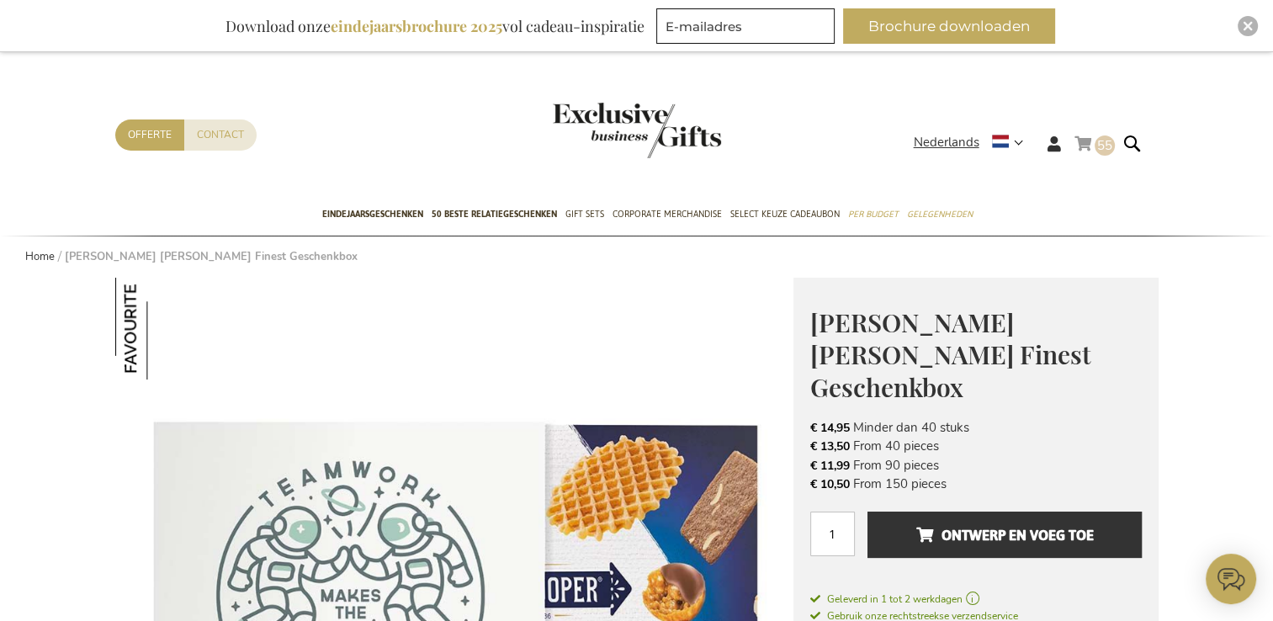
click at [1088, 143] on link "Winkelwagen 55 55 items" at bounding box center [1094, 147] width 40 height 28
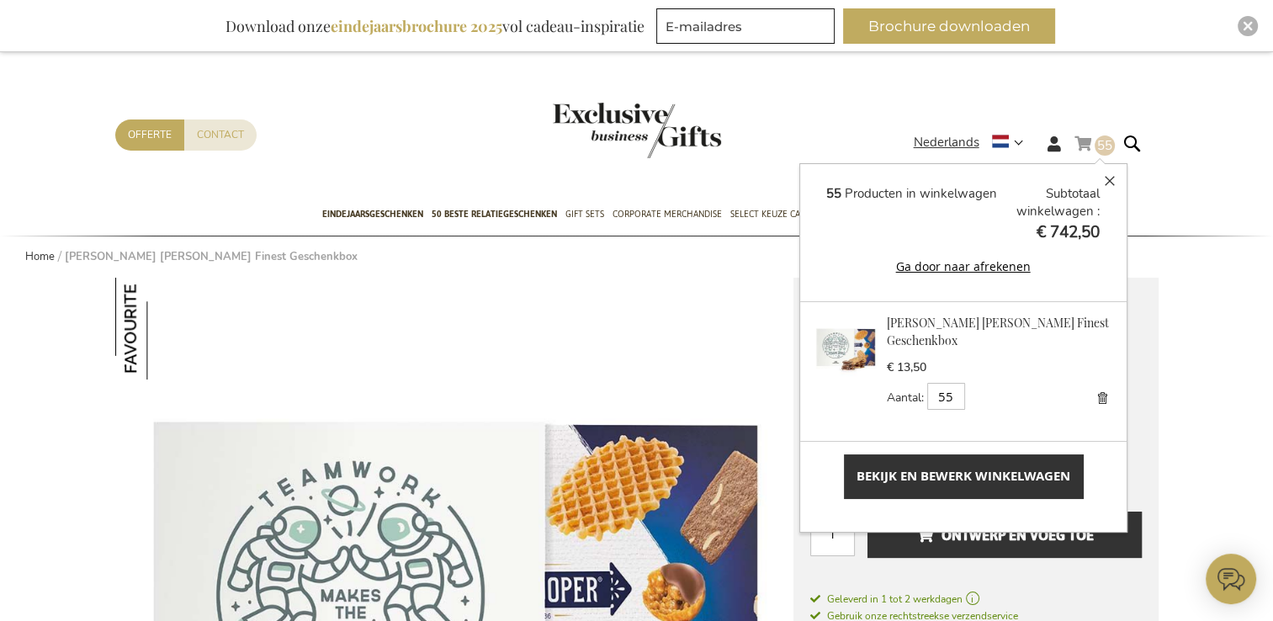
click at [913, 477] on span "Bekijk en bewerk winkelwagen" at bounding box center [963, 476] width 214 height 18
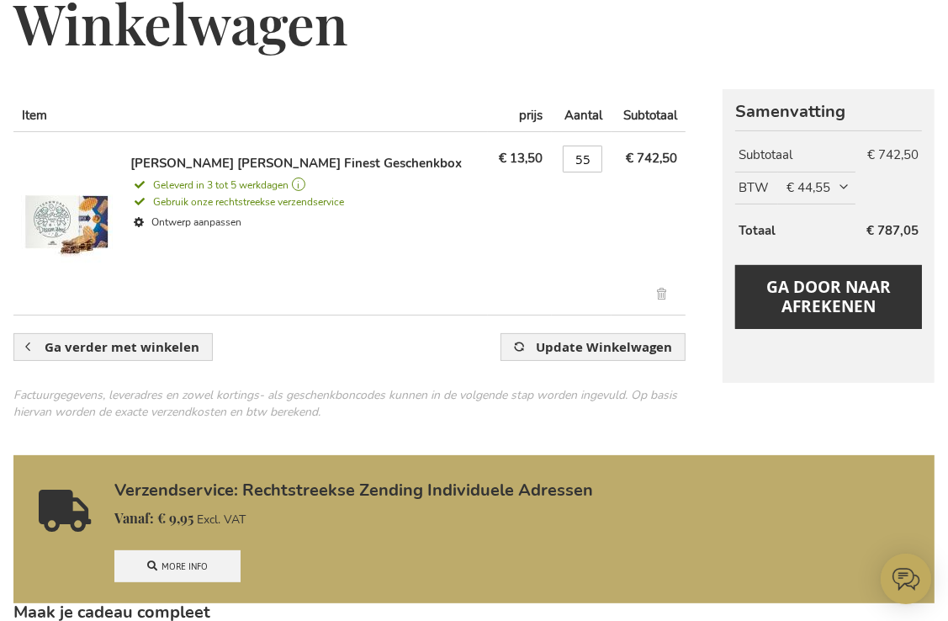
scroll to position [84, 0]
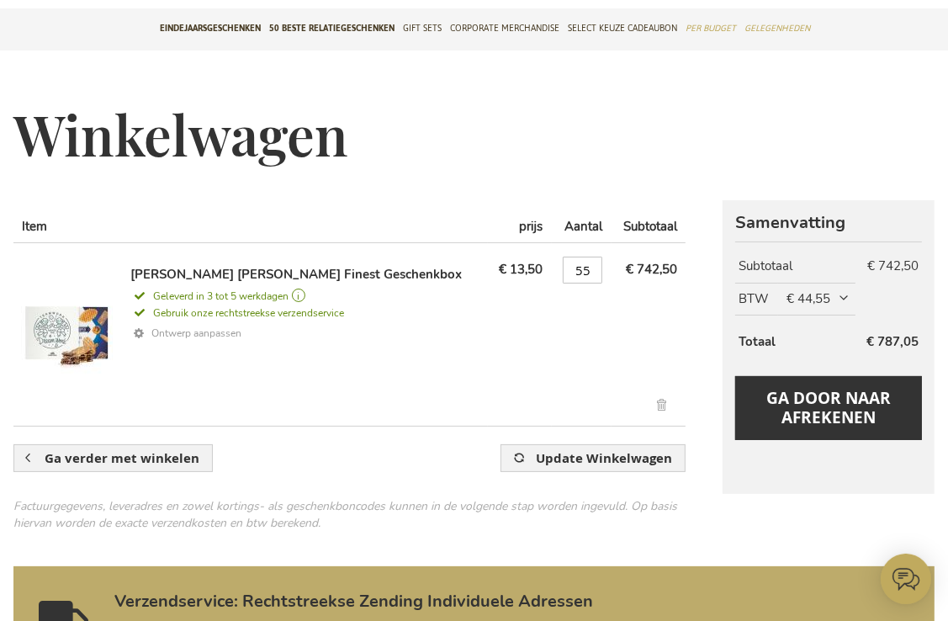
click at [199, 330] on link "Ontwerp aanpassen" at bounding box center [305, 333] width 351 height 24
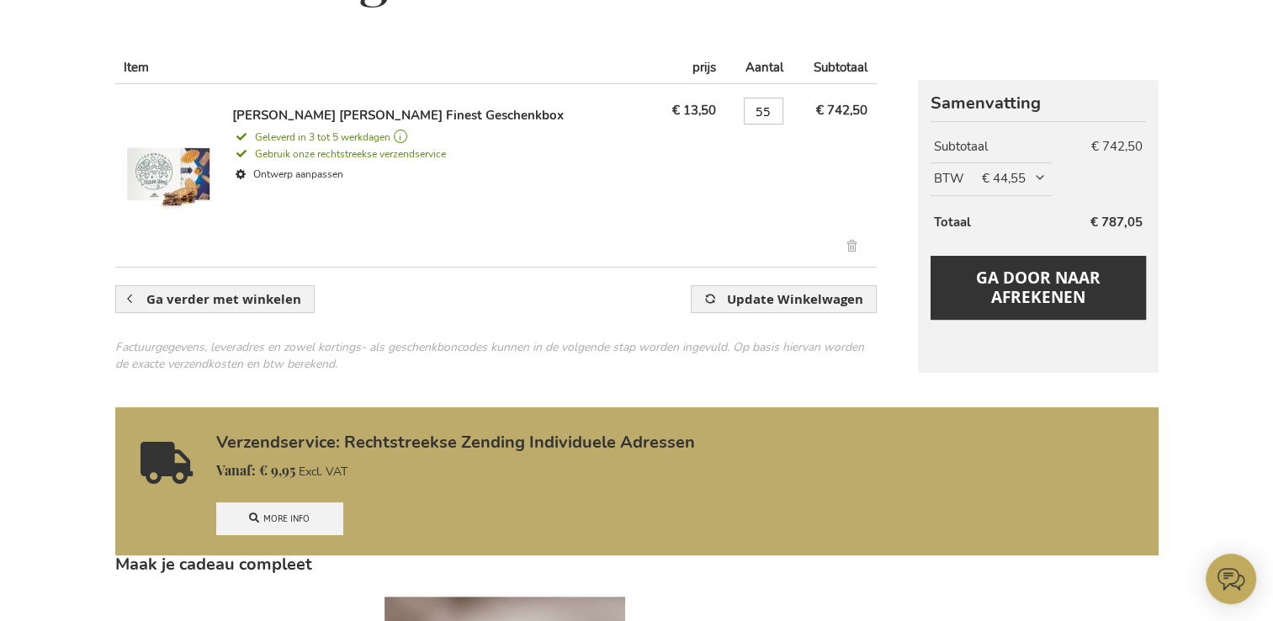
scroll to position [0, 0]
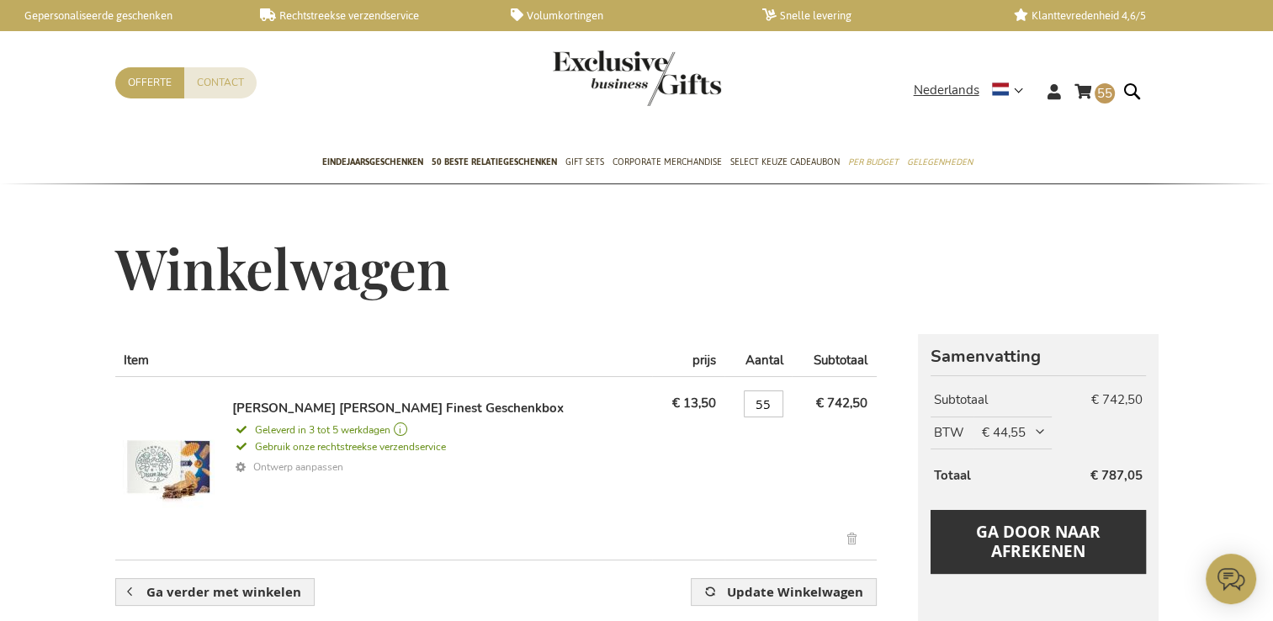
click at [297, 463] on link "Ontwerp aanpassen" at bounding box center [438, 467] width 413 height 24
click at [322, 416] on link "[PERSON_NAME] [PERSON_NAME] Finest Geschenkbox" at bounding box center [397, 408] width 331 height 17
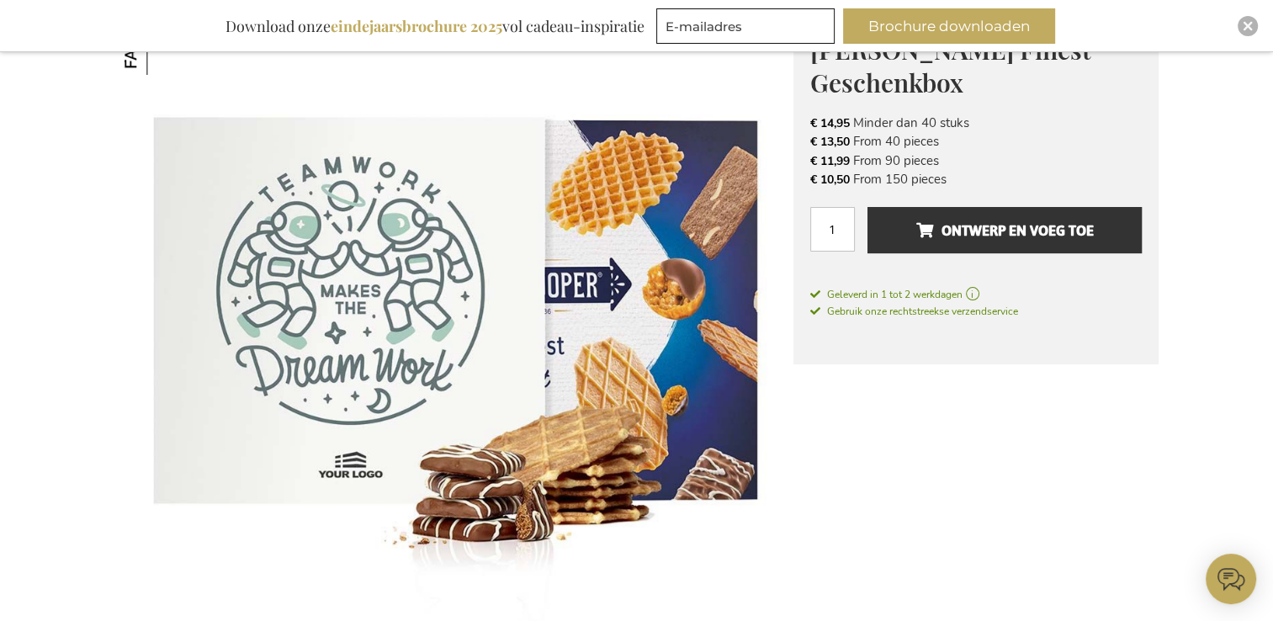
scroll to position [220, 0]
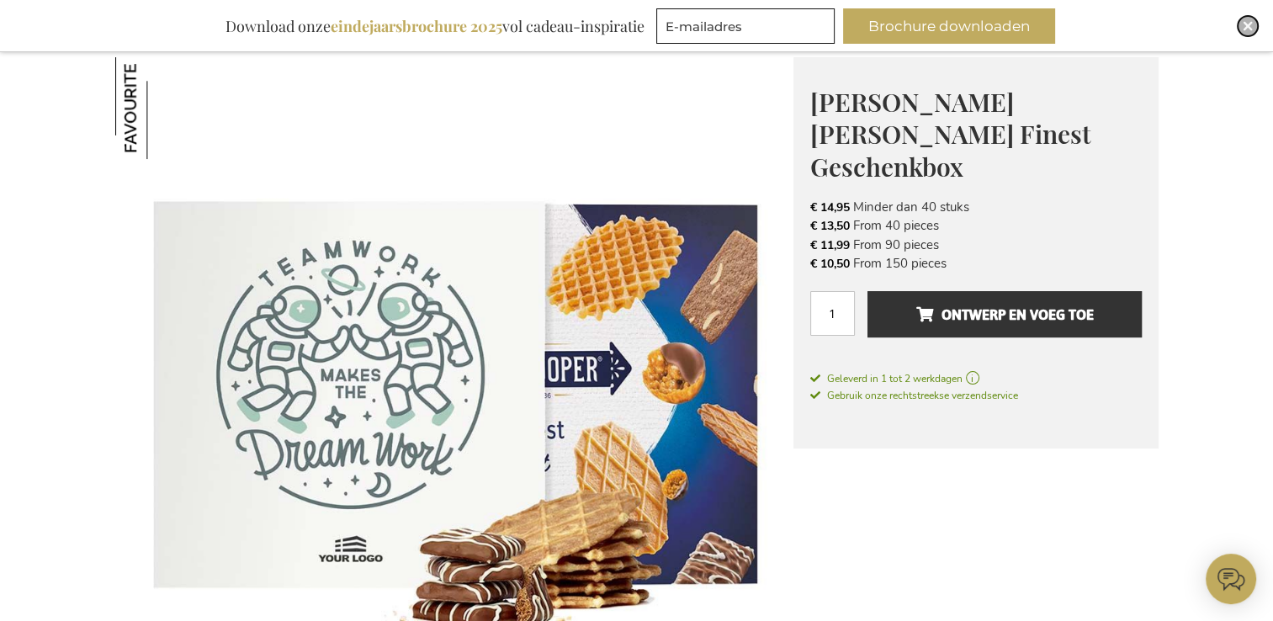
click at [1252, 25] on div "Close" at bounding box center [1247, 26] width 20 height 20
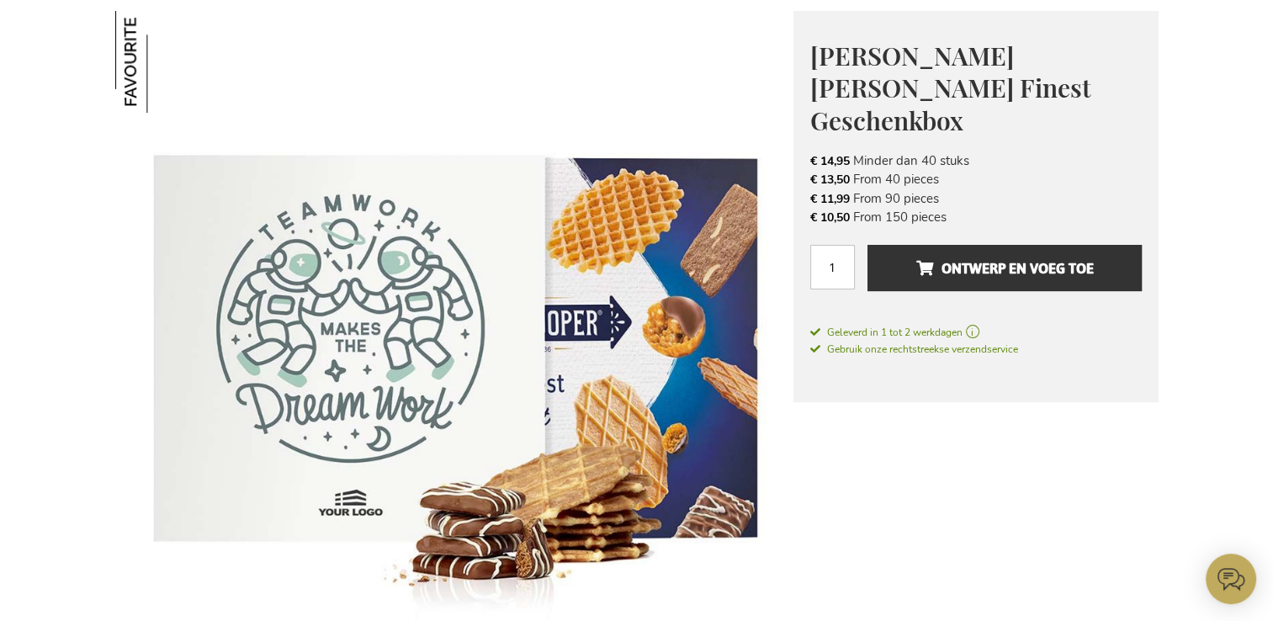
scroll to position [252, 0]
